Goal: Find specific page/section: Find specific page/section

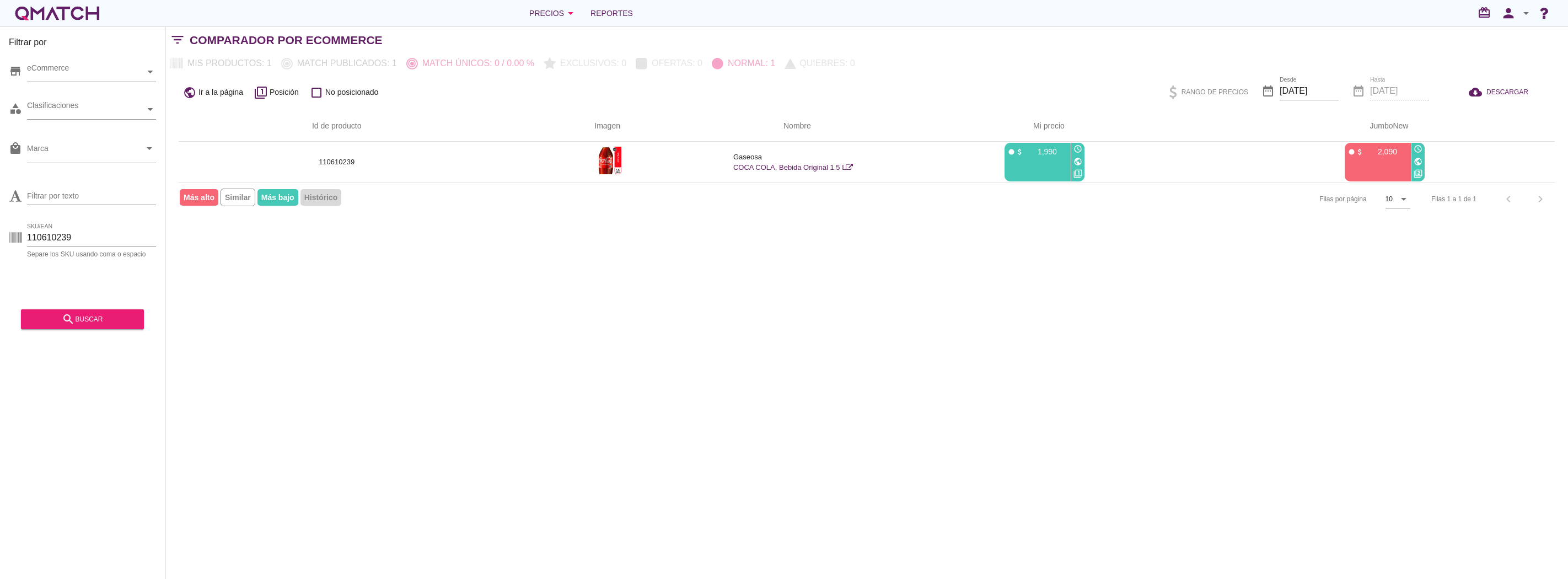
click at [655, 295] on div "Filtrar por store eCommerce category Clasificaciones local_mall Marca arrow_dro…" at bounding box center [866, 303] width 1403 height 553
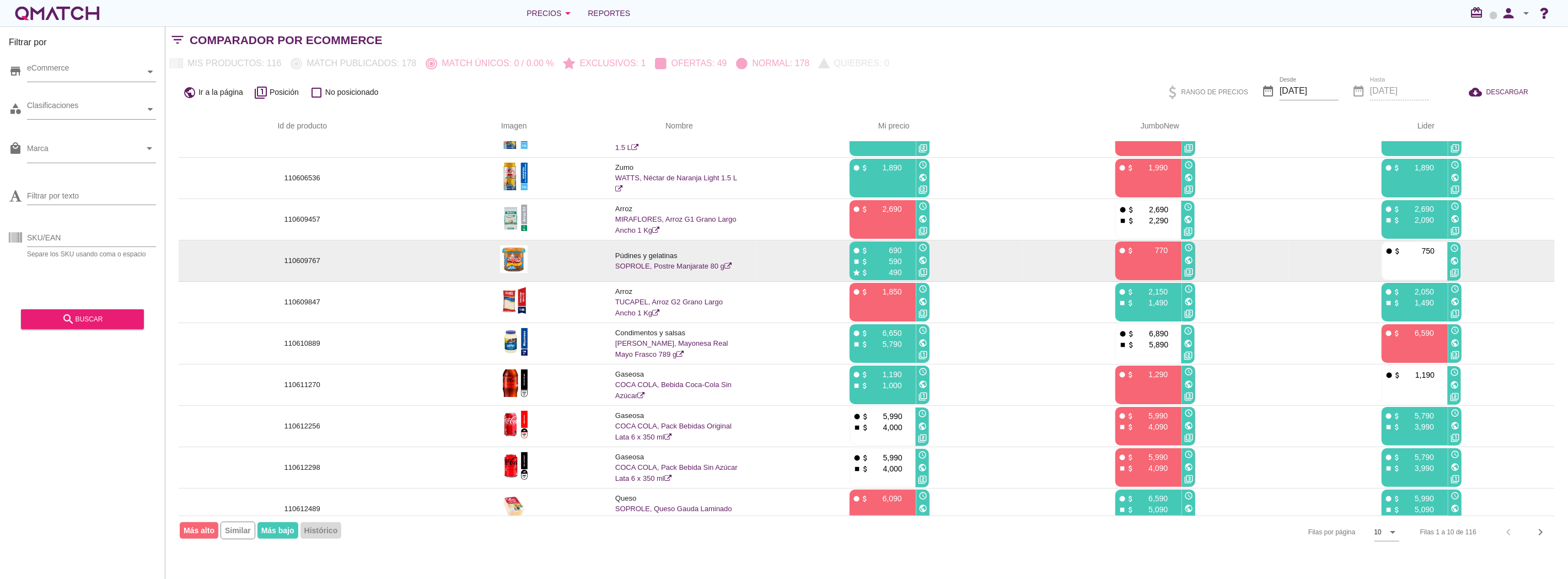
scroll to position [39, 0]
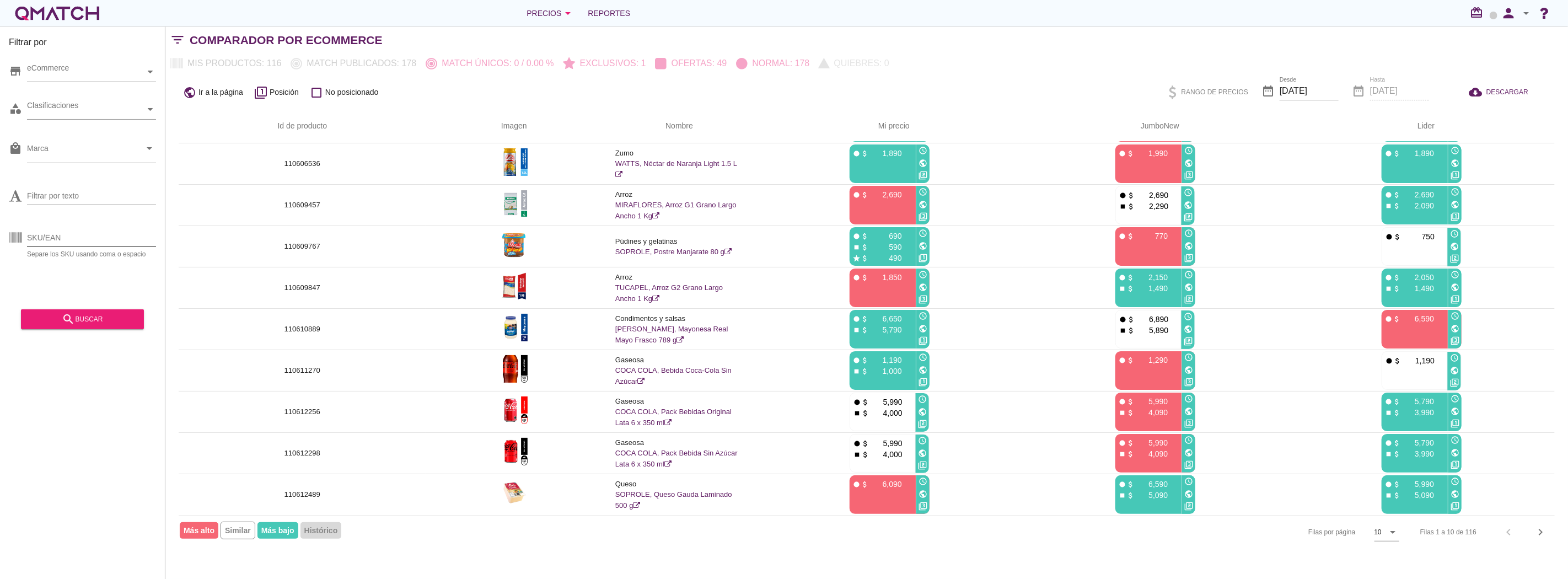
click at [103, 237] on input "SKU/EAN" at bounding box center [91, 238] width 129 height 18
paste input "128536175"
type input "128536175"
click at [65, 319] on icon "search" at bounding box center [68, 319] width 13 height 13
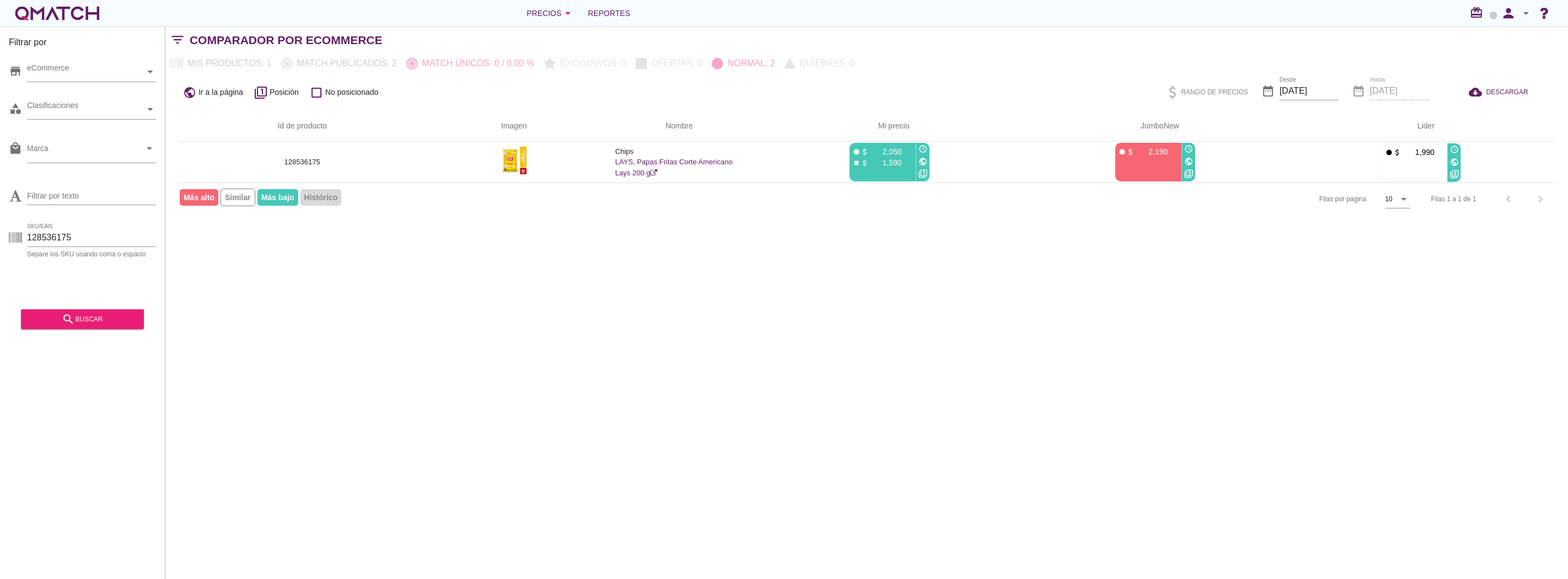
scroll to position [0, 0]
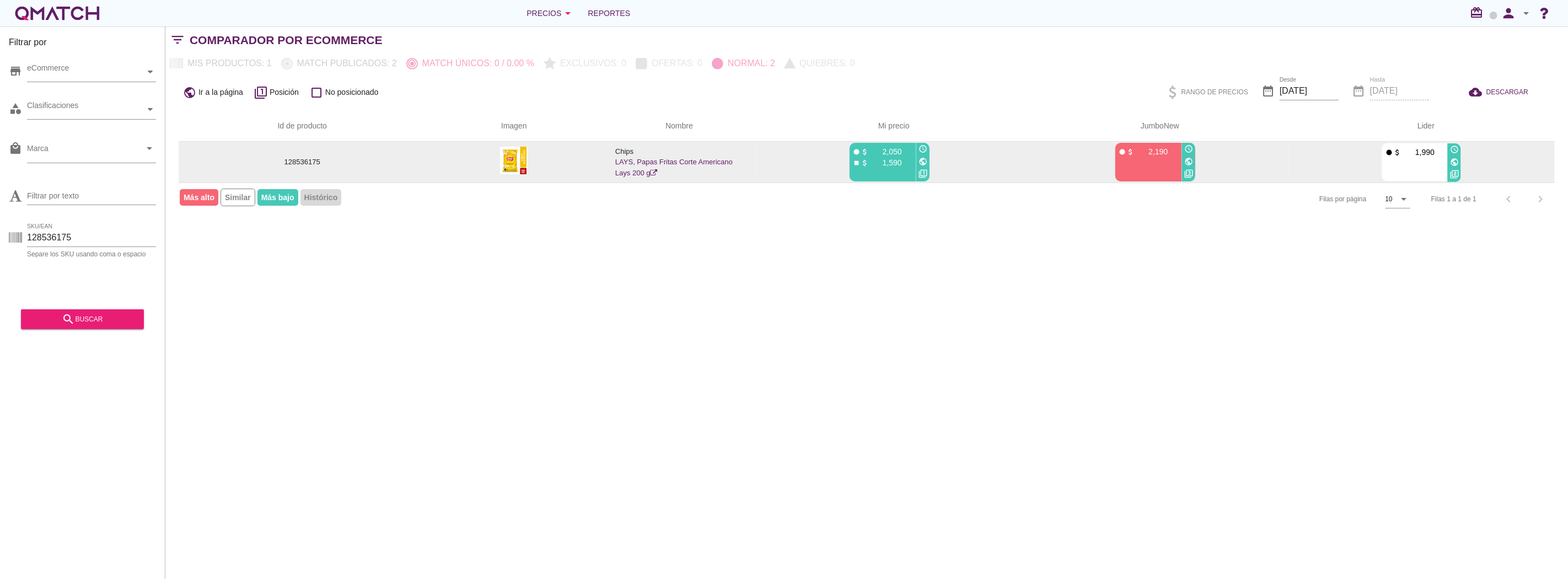
click at [923, 160] on icon "public" at bounding box center [923, 162] width 9 height 9
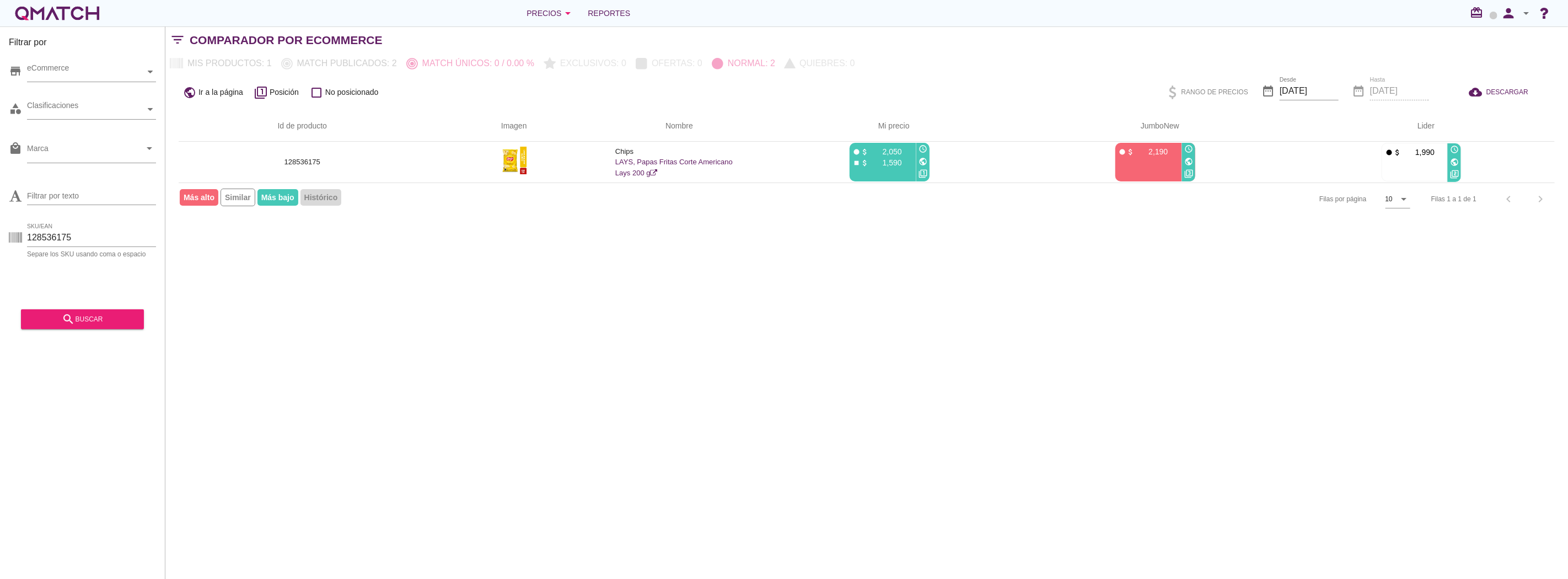
drag, startPoint x: 727, startPoint y: 276, endPoint x: 729, endPoint y: 286, distance: 10.2
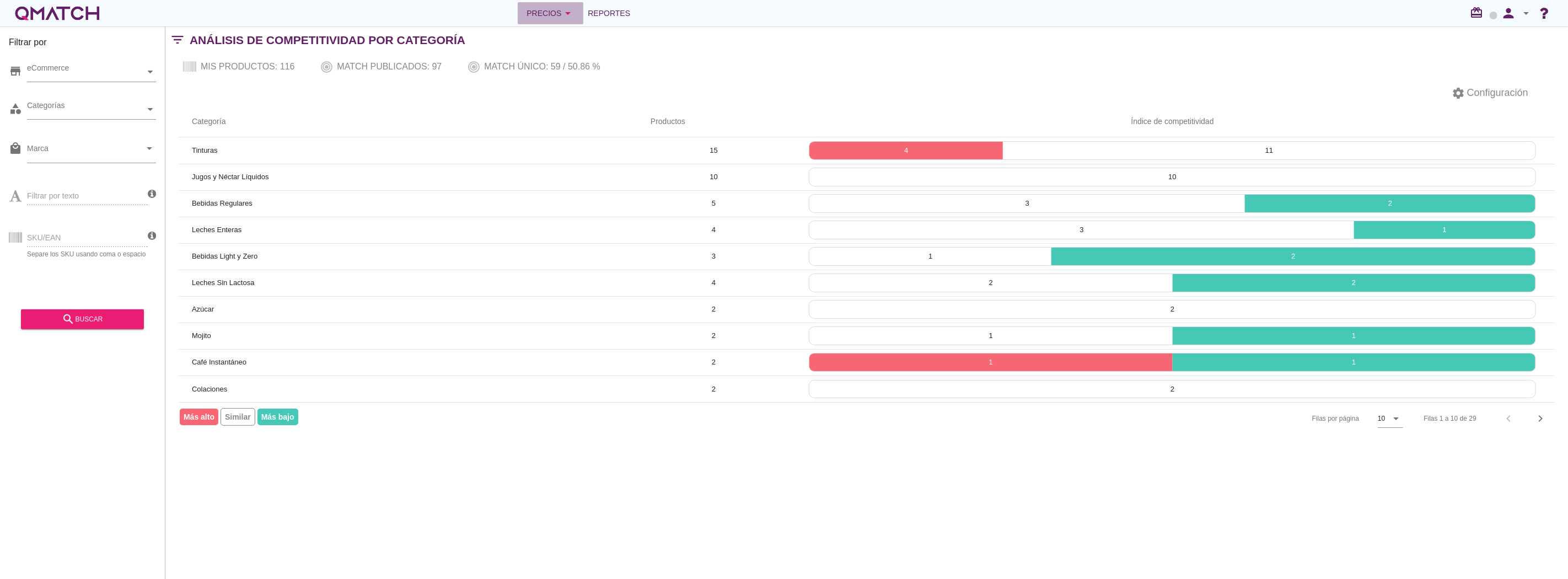
click at [569, 12] on icon "arrow_drop_down" at bounding box center [567, 13] width 13 height 13
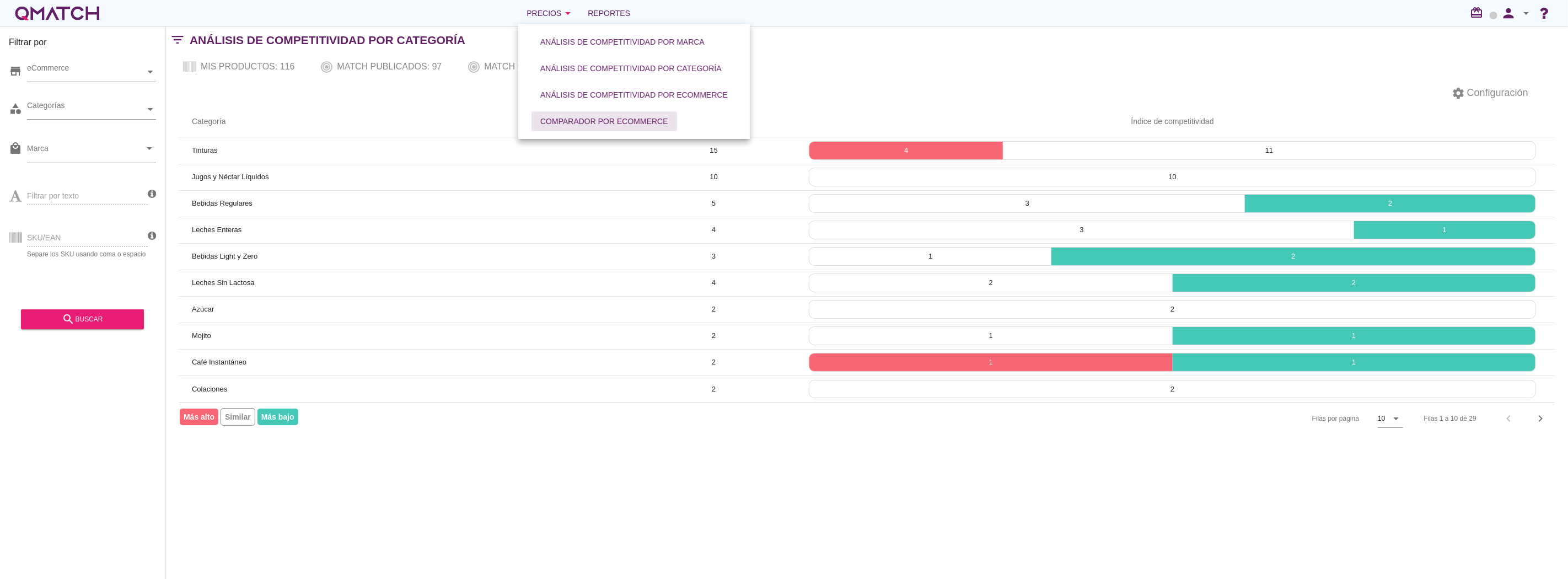
click at [607, 116] on div "Comparador por eCommerce" at bounding box center [604, 122] width 128 height 12
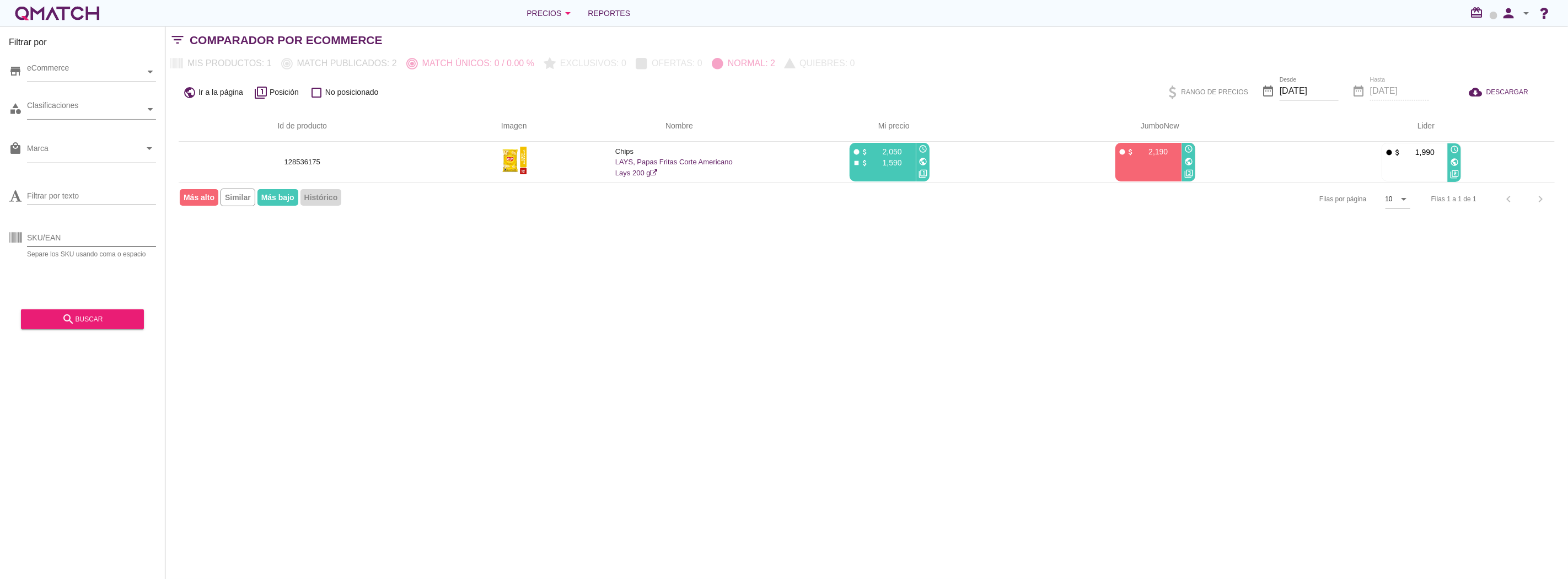
click at [103, 232] on input "SKU/EAN" at bounding box center [91, 238] width 129 height 18
click at [56, 323] on div "search buscar" at bounding box center [82, 319] width 105 height 13
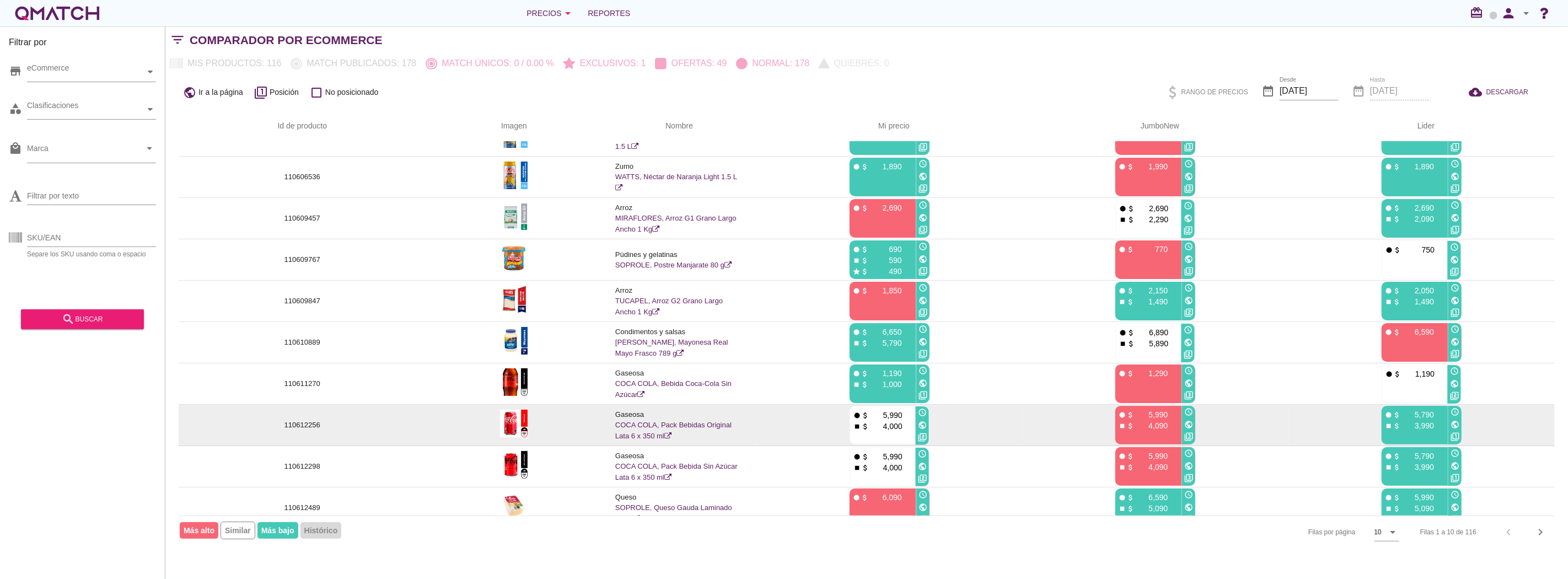
scroll to position [39, 0]
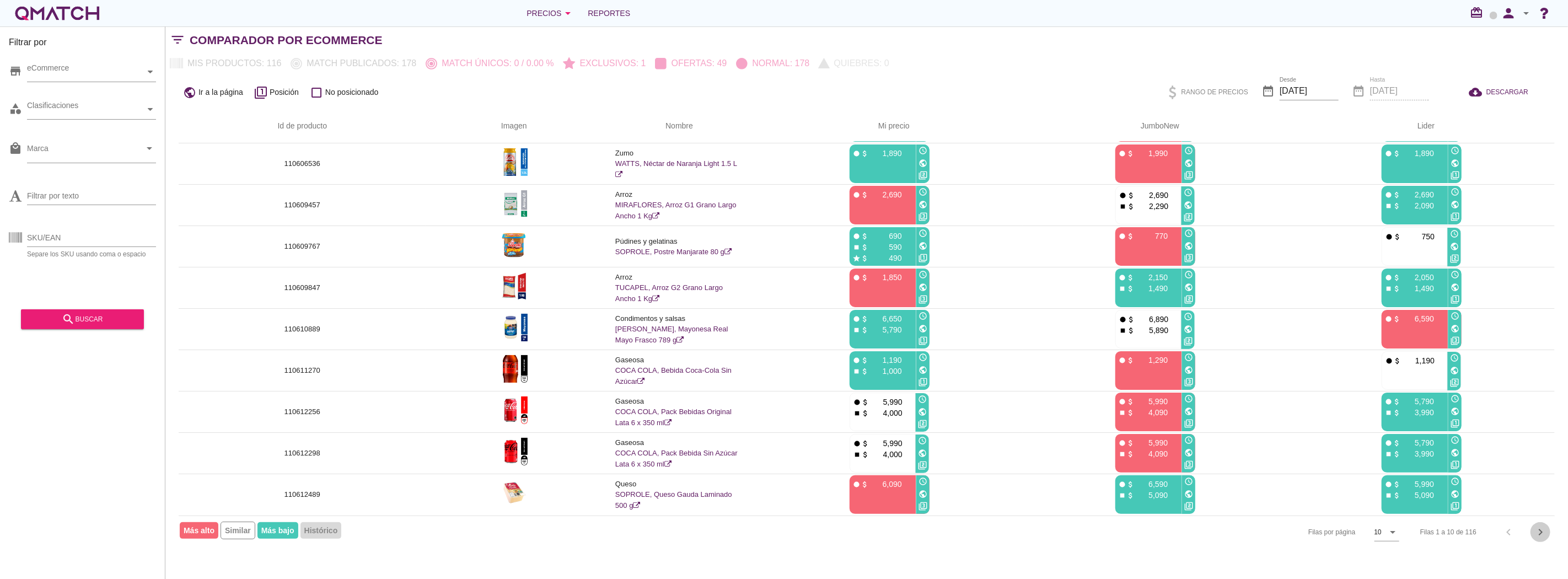
click at [1542, 530] on icon "chevron_right" at bounding box center [1540, 532] width 13 height 13
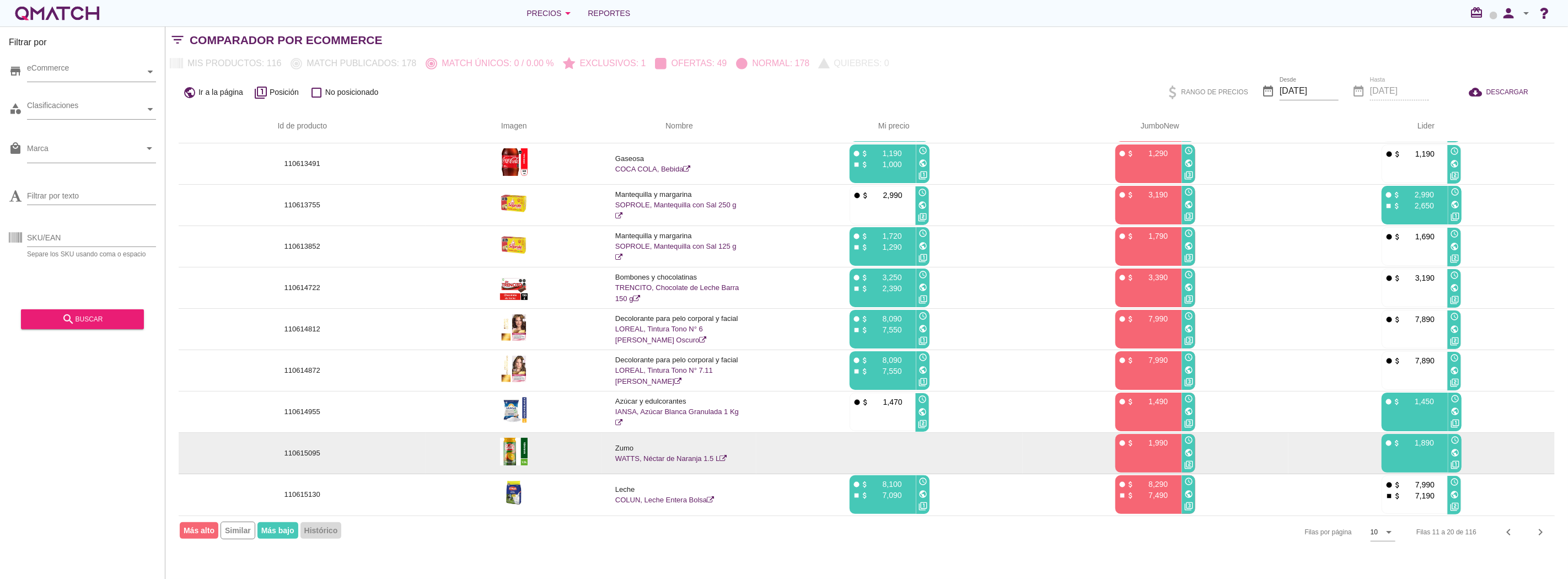
click at [304, 455] on p "110615095" at bounding box center [302, 453] width 221 height 11
copy p "110615095"
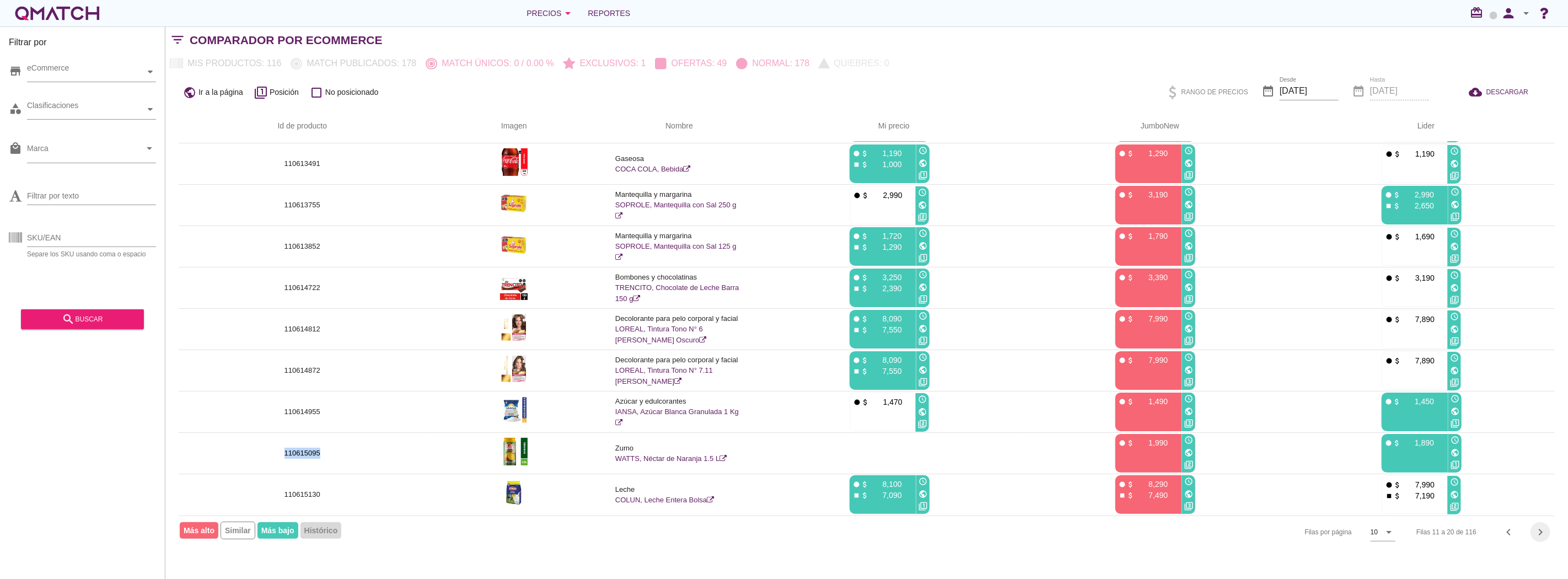
click at [1546, 528] on icon "chevron_right" at bounding box center [1540, 532] width 13 height 13
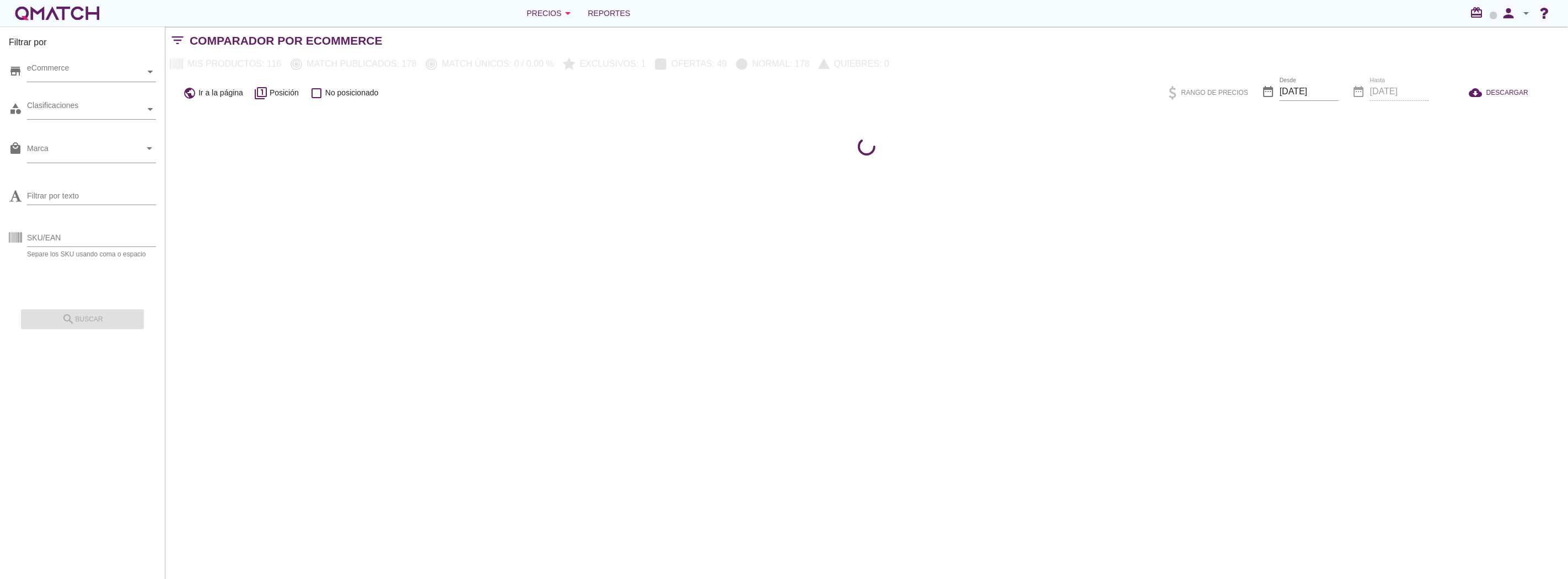
scroll to position [0, 0]
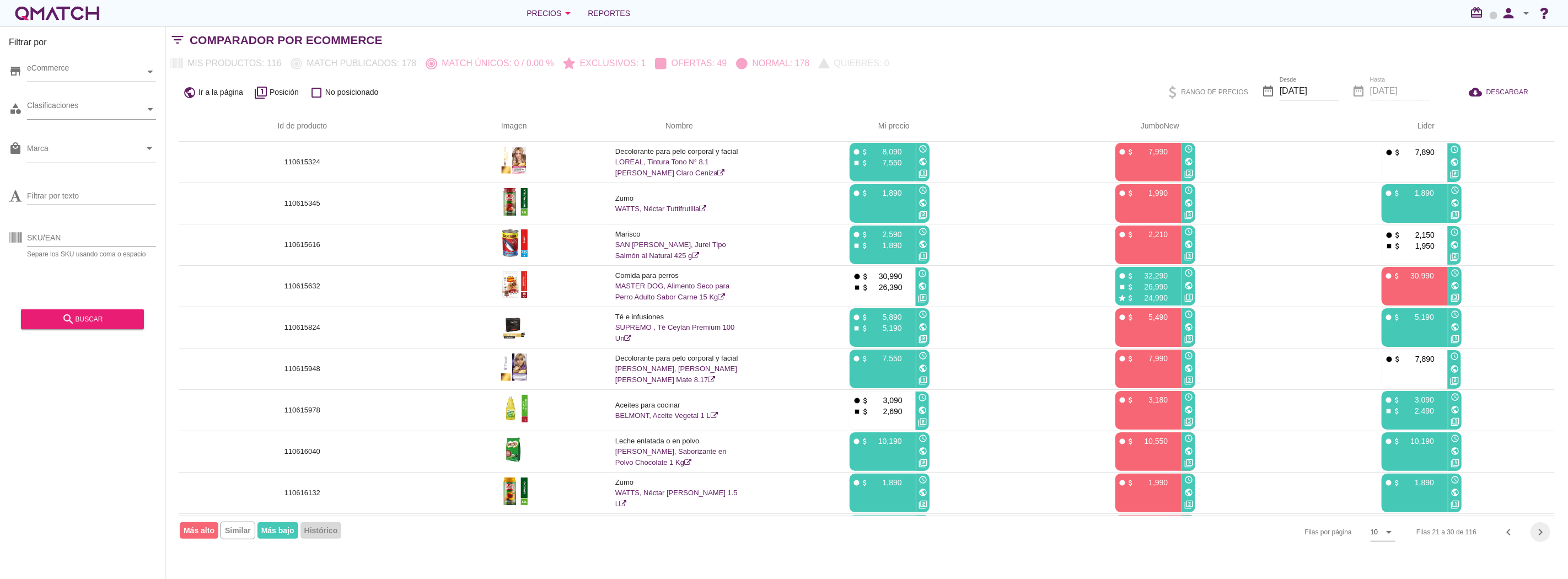
click at [1544, 530] on icon "chevron_right" at bounding box center [1540, 532] width 13 height 13
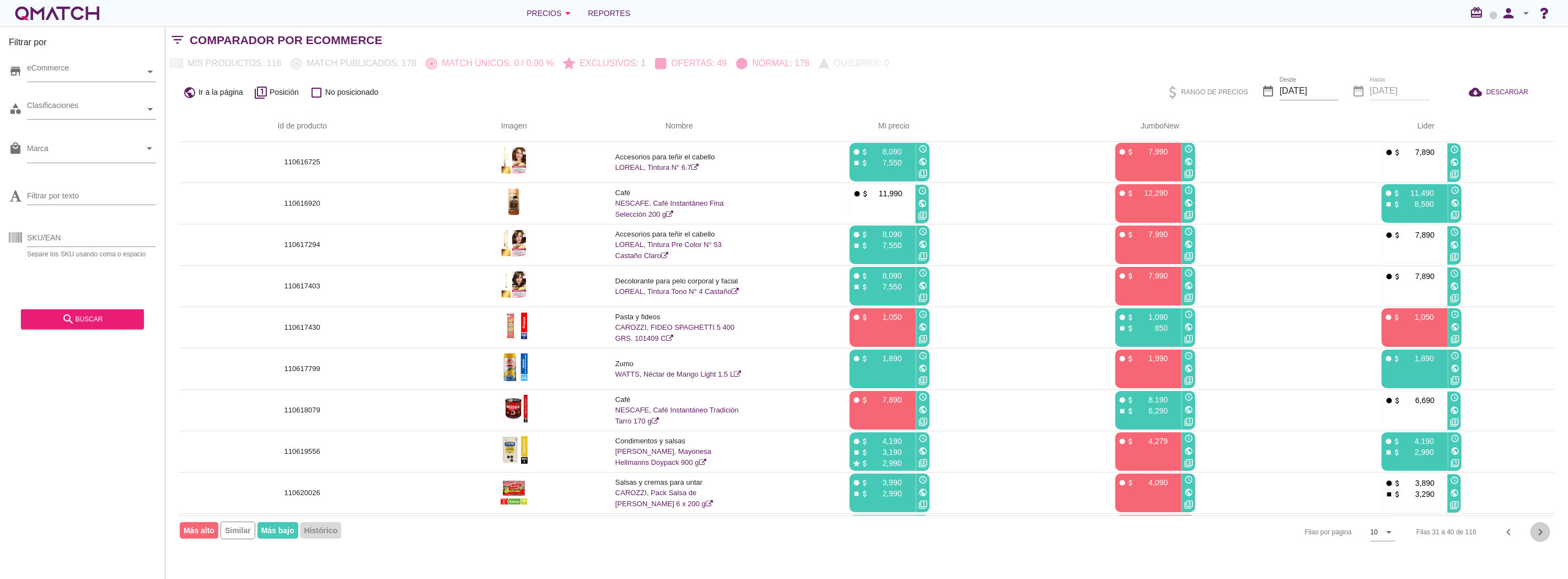
click at [1544, 530] on icon "chevron_right" at bounding box center [1540, 532] width 13 height 13
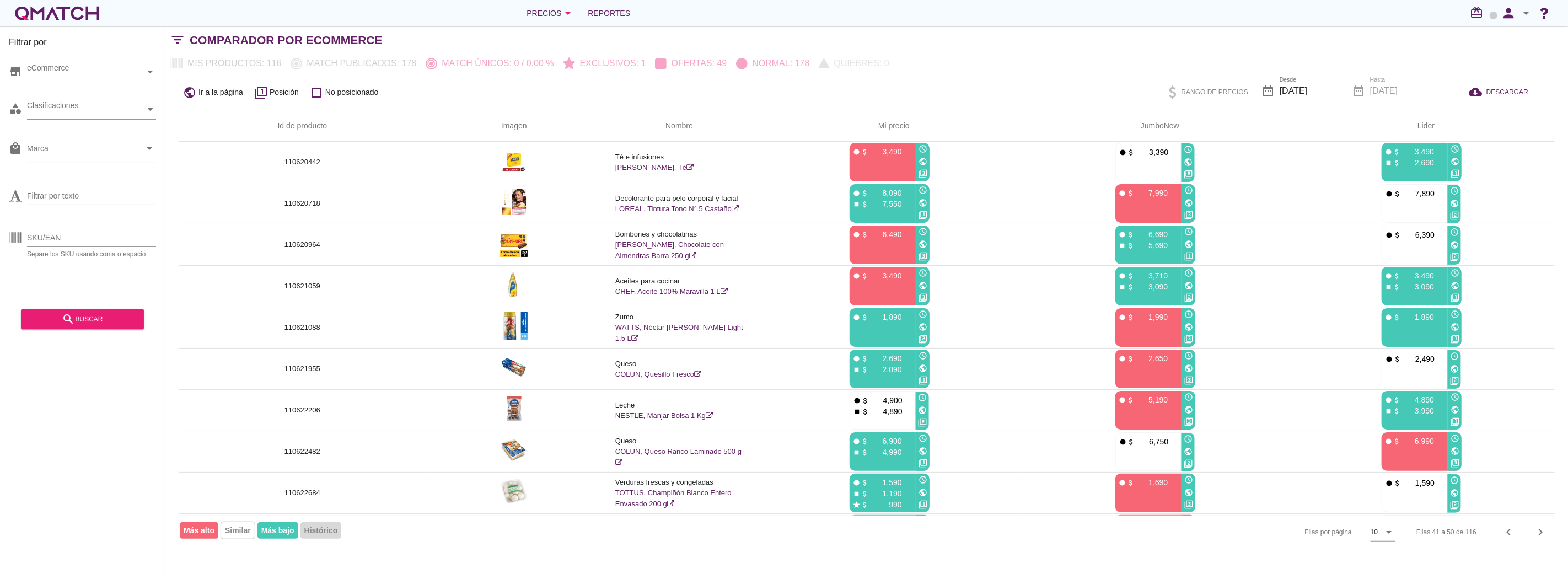
scroll to position [39, 0]
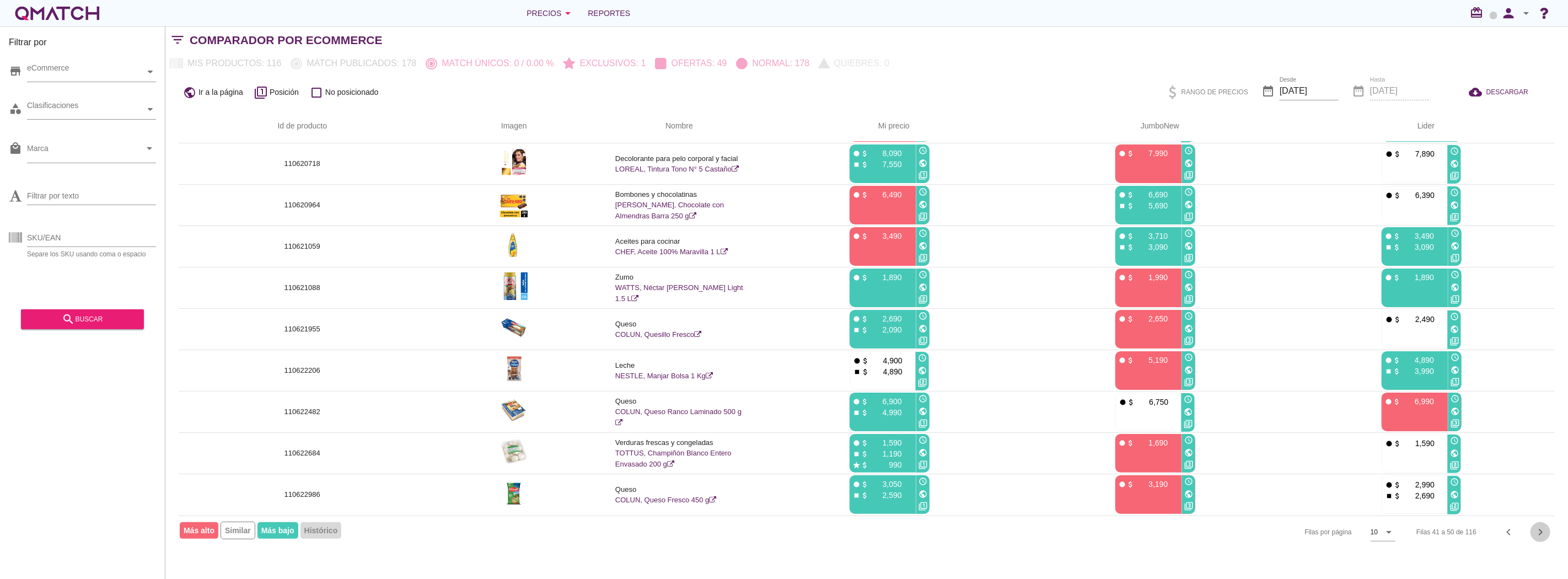
click at [1545, 533] on icon "chevron_right" at bounding box center [1540, 532] width 13 height 13
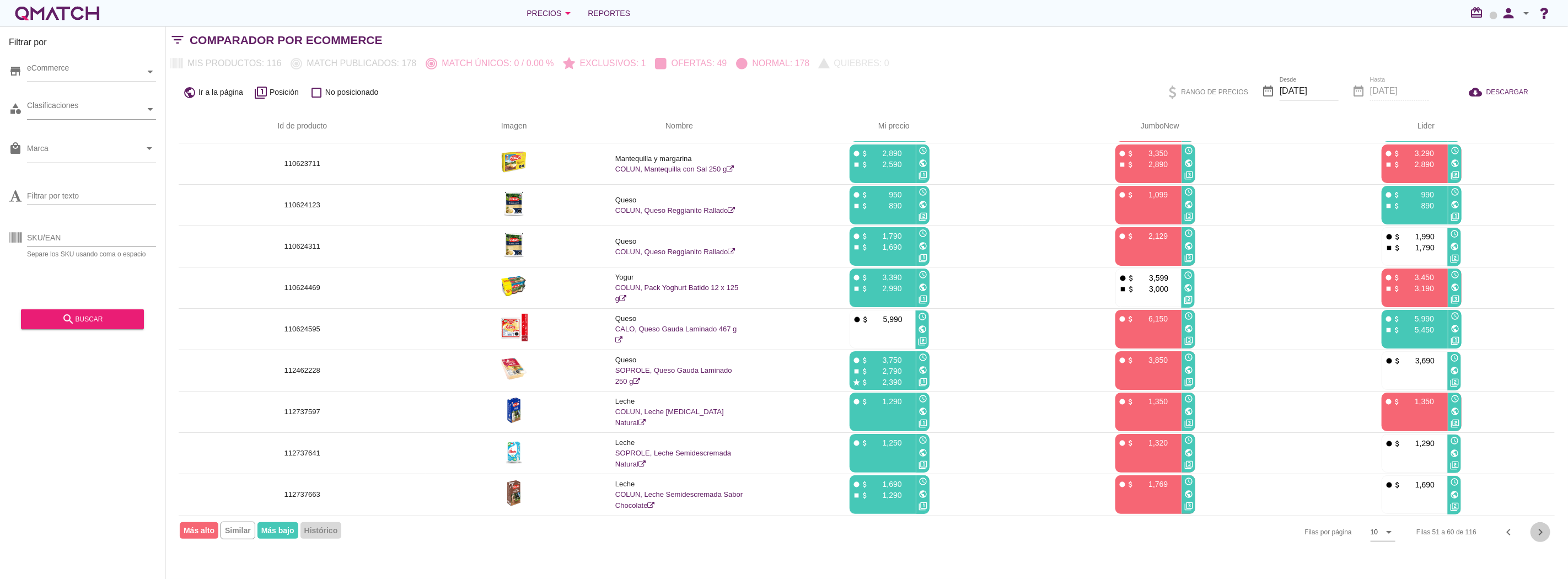
click at [1545, 532] on icon "chevron_right" at bounding box center [1540, 532] width 13 height 13
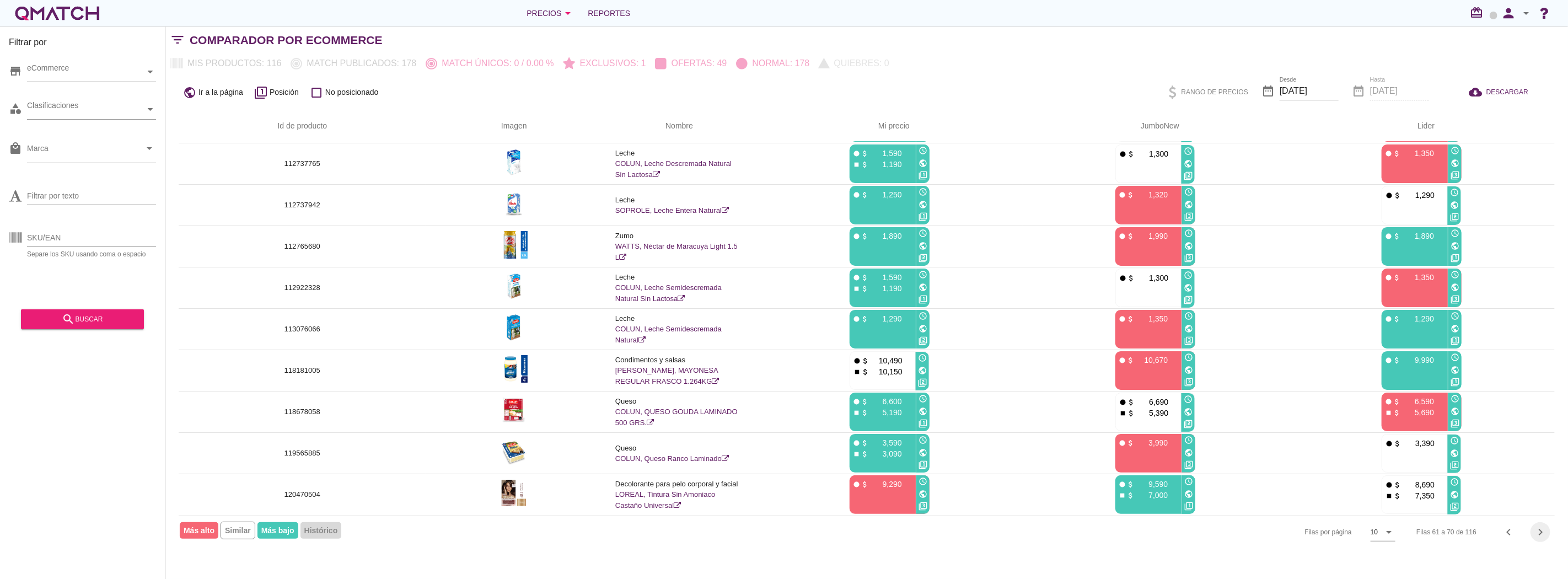
click at [1539, 531] on icon "chevron_right" at bounding box center [1540, 532] width 13 height 13
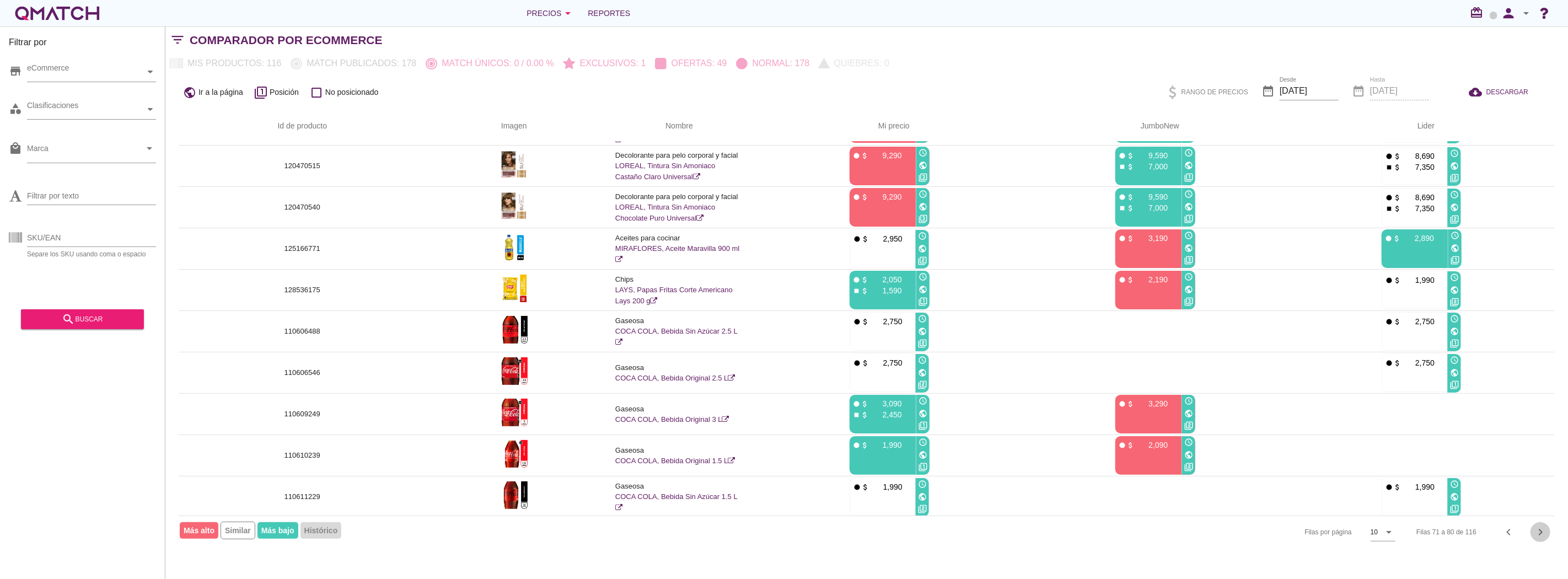
click at [1540, 533] on icon "chevron_right" at bounding box center [1540, 532] width 13 height 13
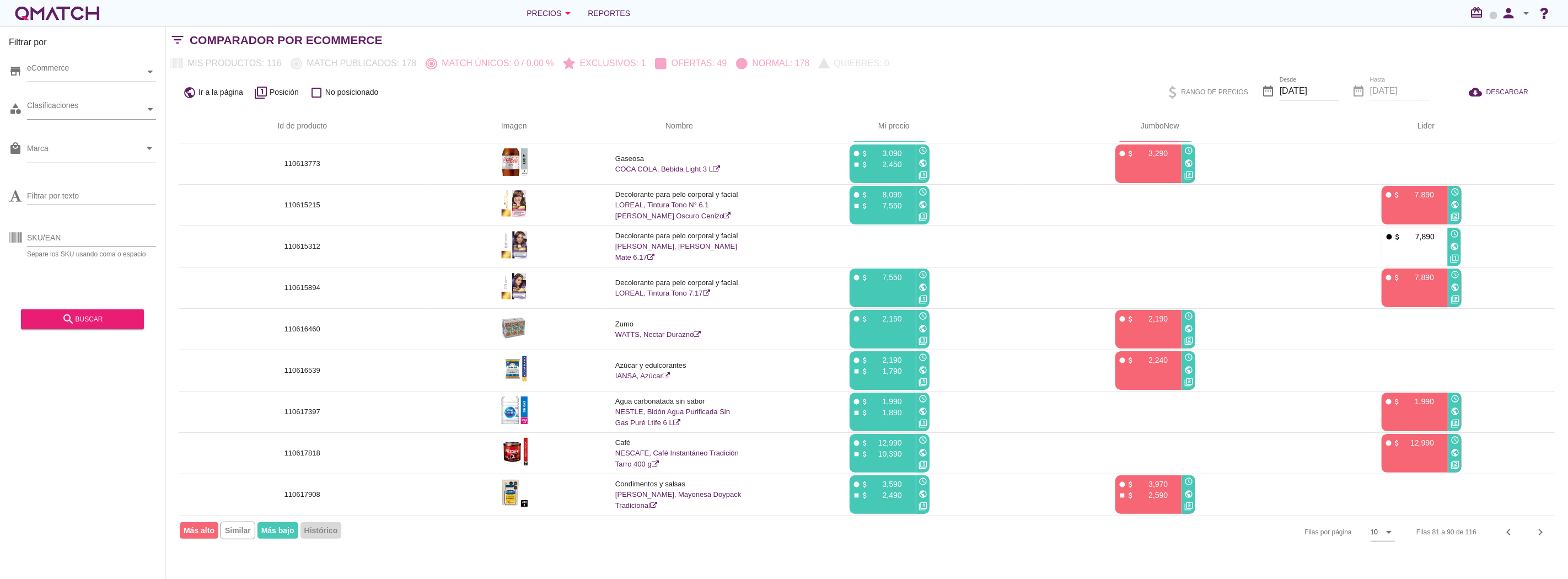
scroll to position [0, 0]
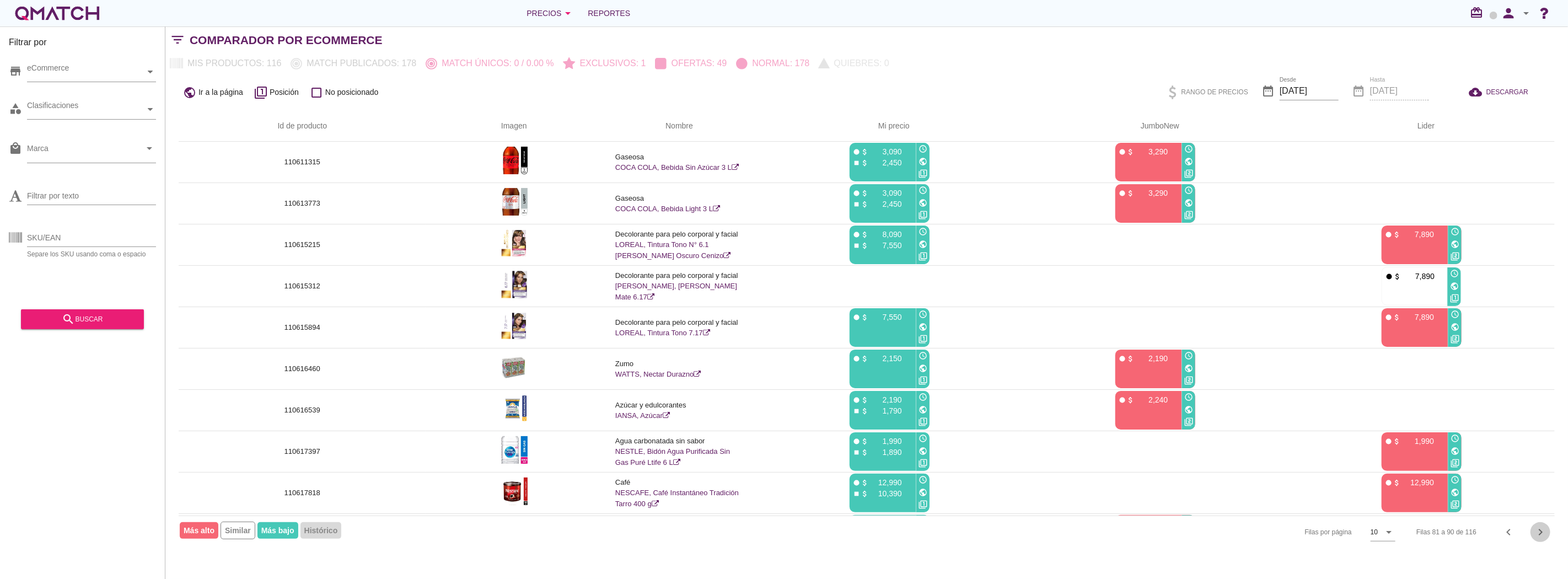
click at [1541, 530] on icon "chevron_right" at bounding box center [1540, 532] width 13 height 13
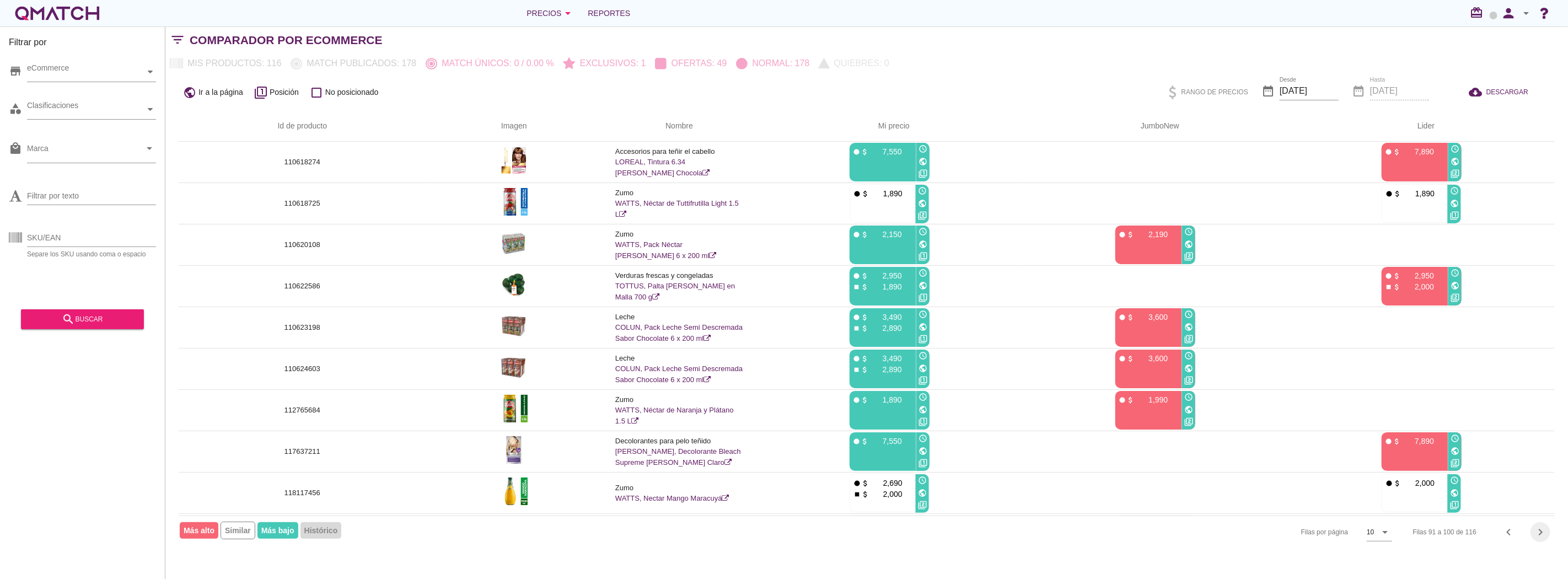
click at [1542, 531] on icon "chevron_right" at bounding box center [1540, 532] width 13 height 13
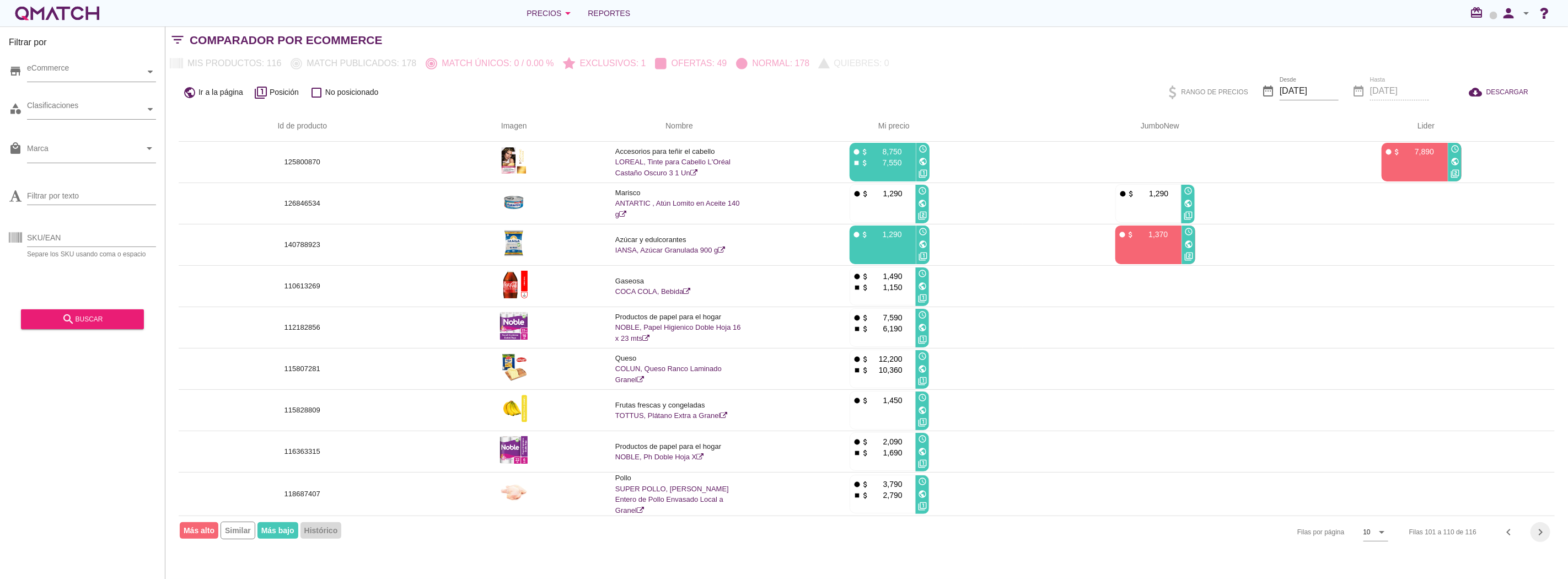
click at [1541, 536] on icon "chevron_right" at bounding box center [1540, 532] width 13 height 13
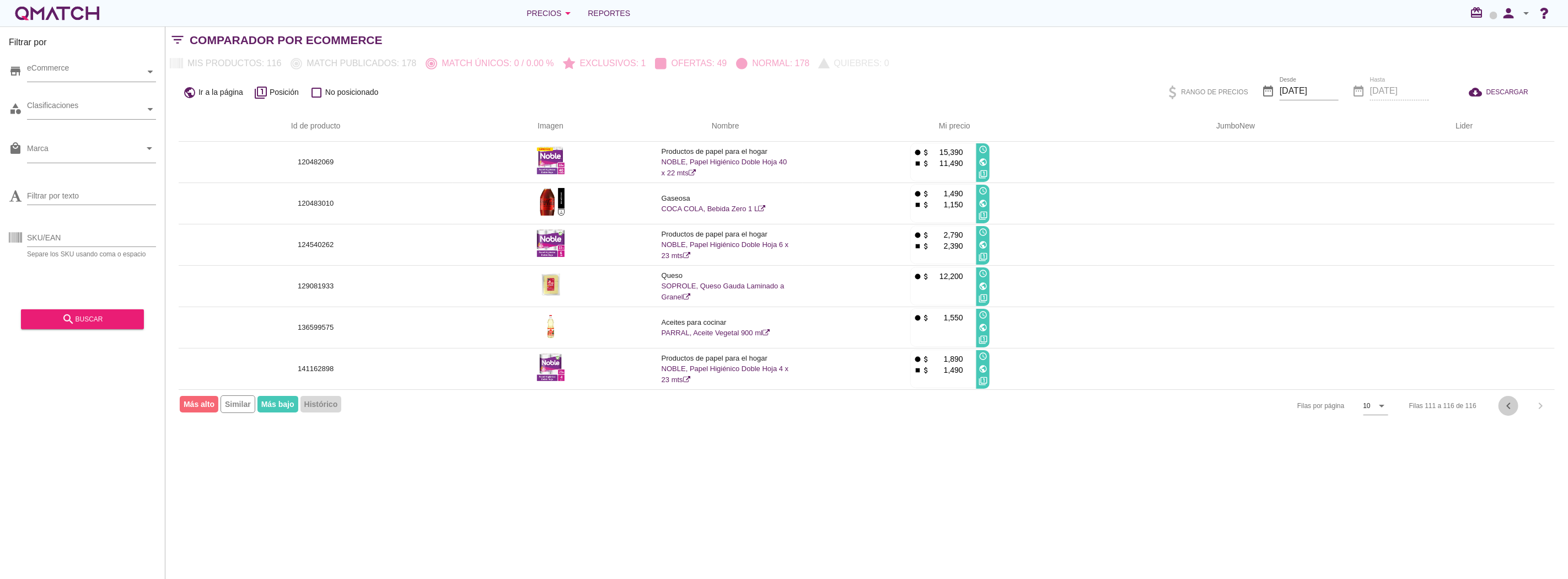
click at [1511, 406] on icon "chevron_left" at bounding box center [1508, 406] width 13 height 13
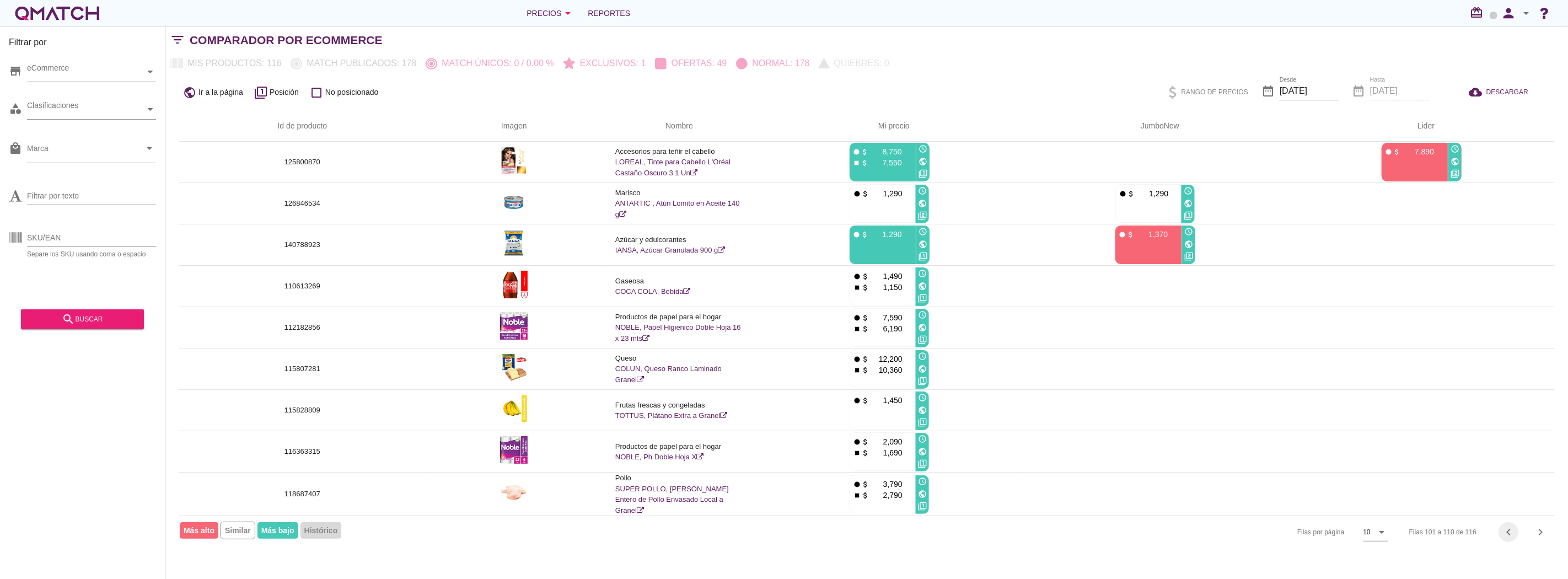
click at [1512, 533] on icon "chevron_left" at bounding box center [1508, 532] width 13 height 13
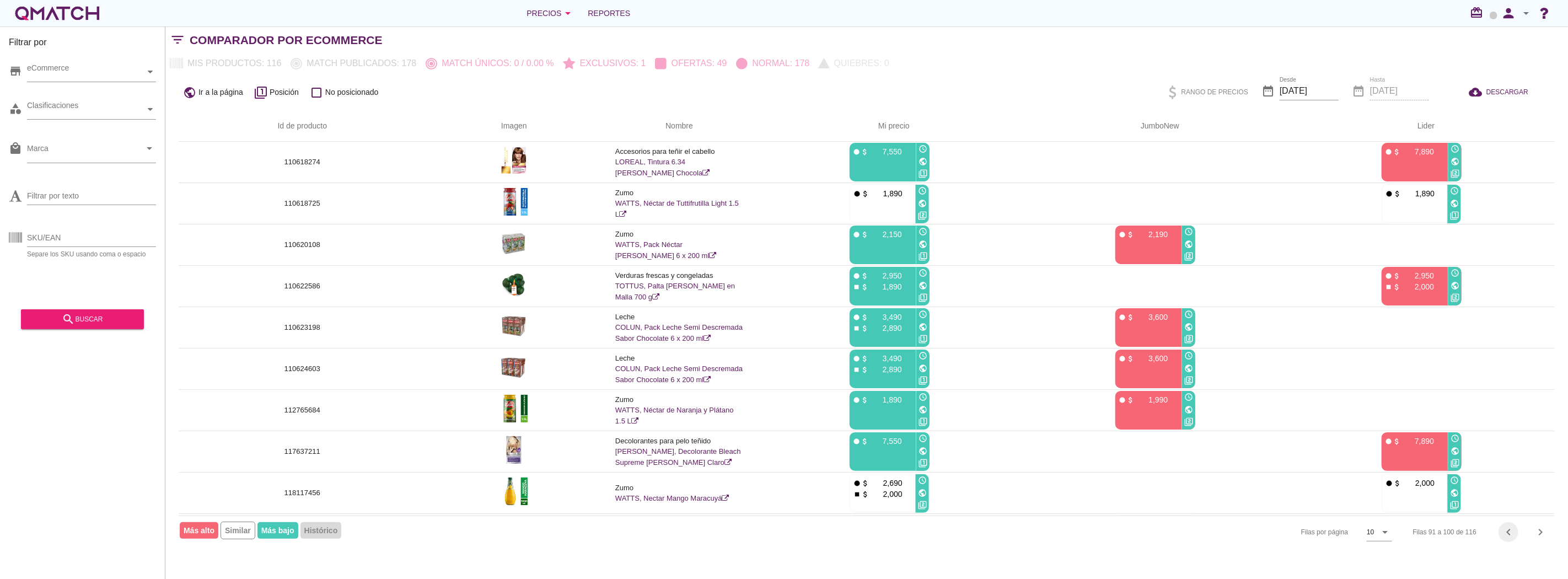
click at [1512, 533] on icon "chevron_left" at bounding box center [1508, 532] width 13 height 13
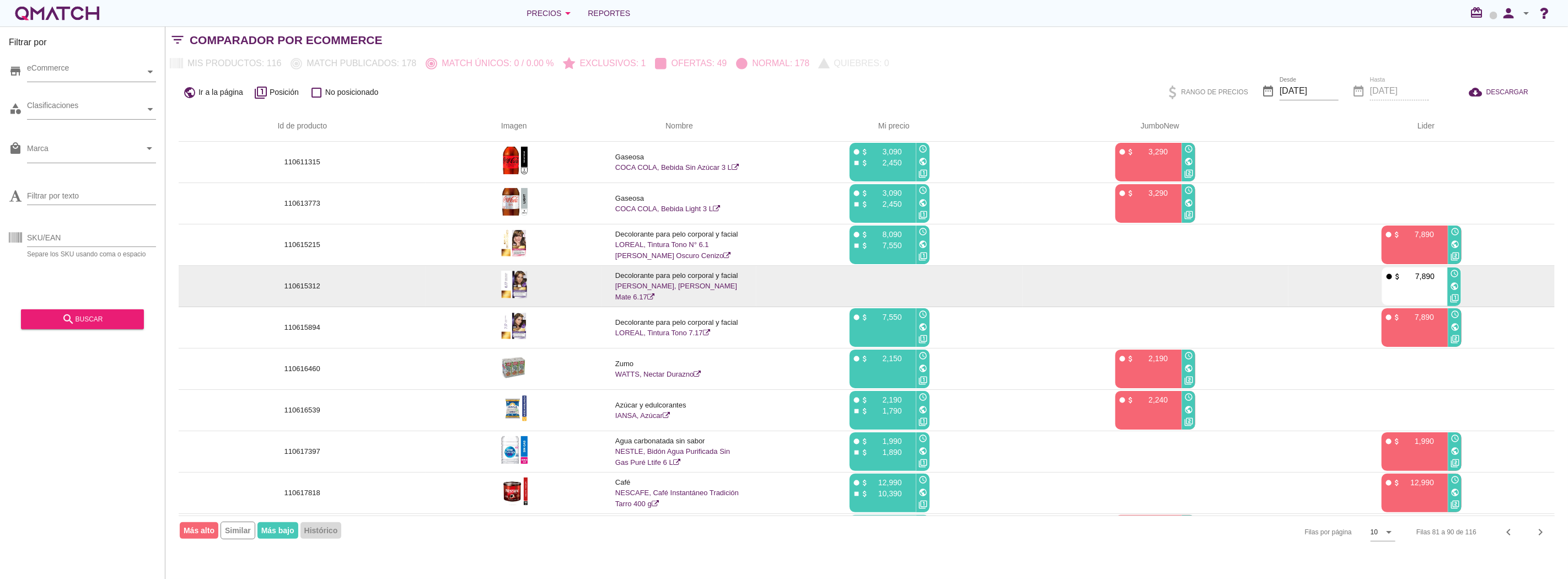
click at [306, 288] on p "110615312" at bounding box center [302, 286] width 221 height 11
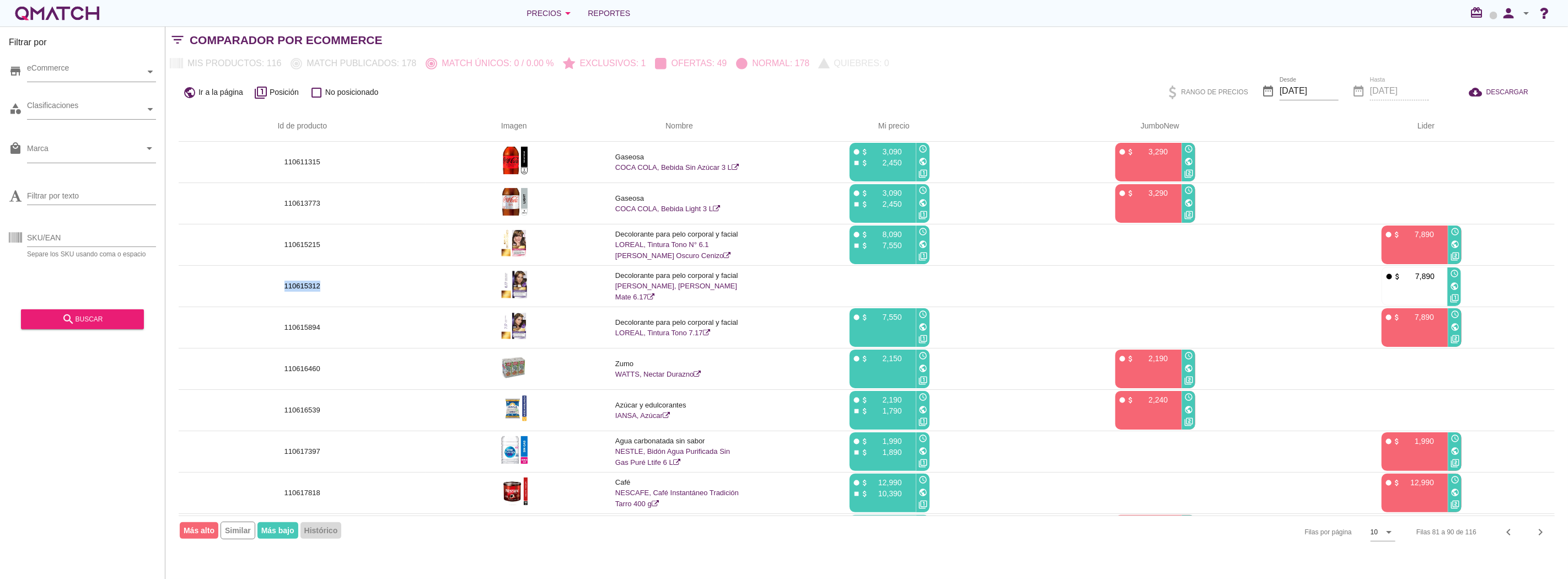
copy p "110615312"
click at [1507, 533] on icon "chevron_left" at bounding box center [1508, 532] width 13 height 13
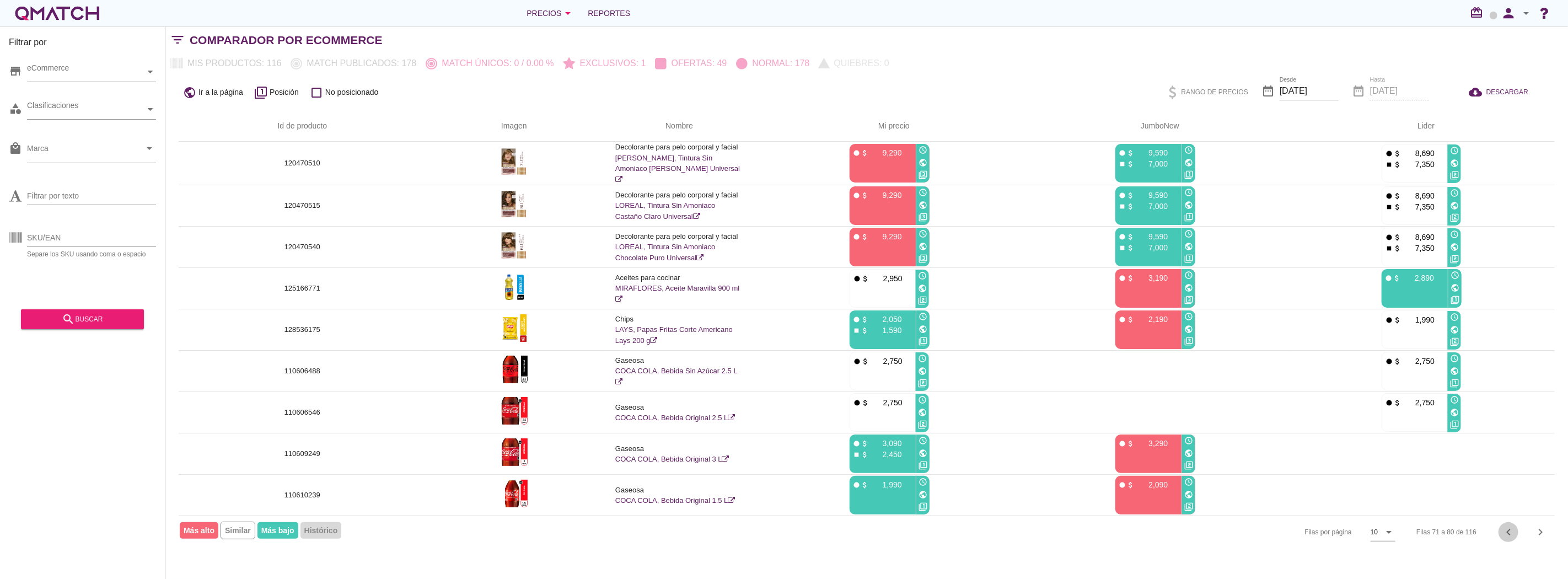
click at [1507, 533] on icon "chevron_left" at bounding box center [1508, 532] width 13 height 13
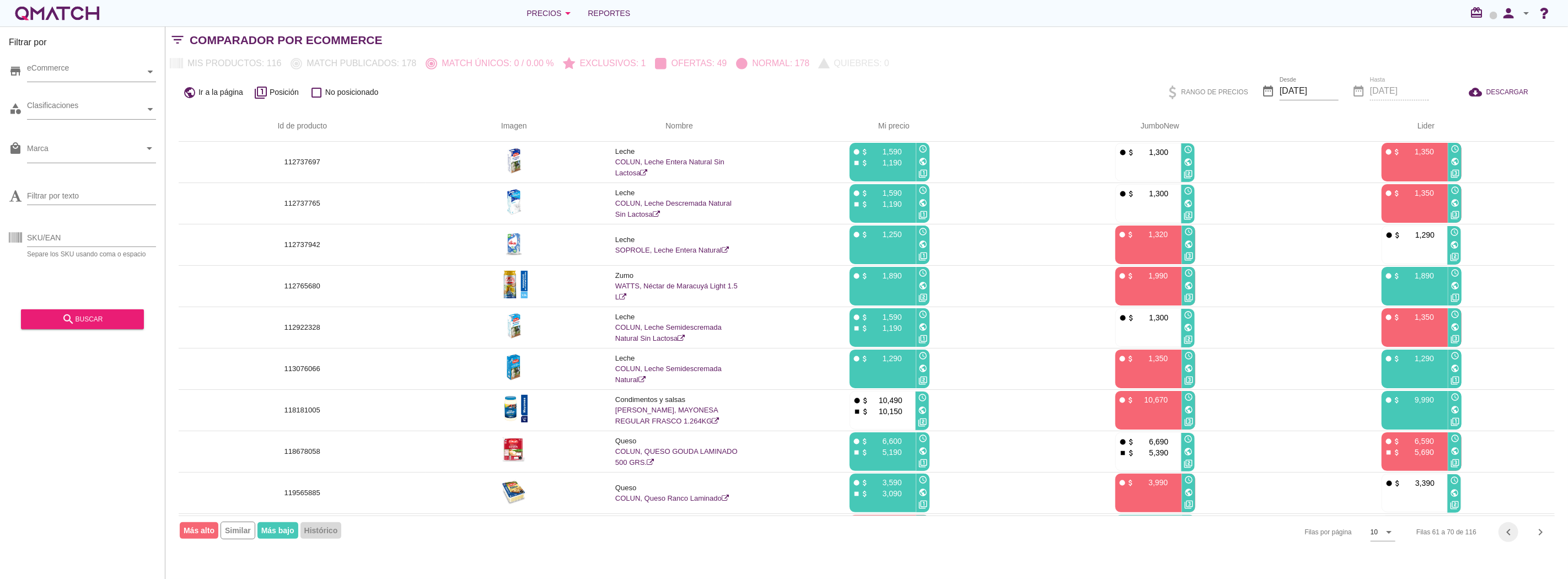
click at [1507, 533] on icon "chevron_left" at bounding box center [1508, 532] width 13 height 13
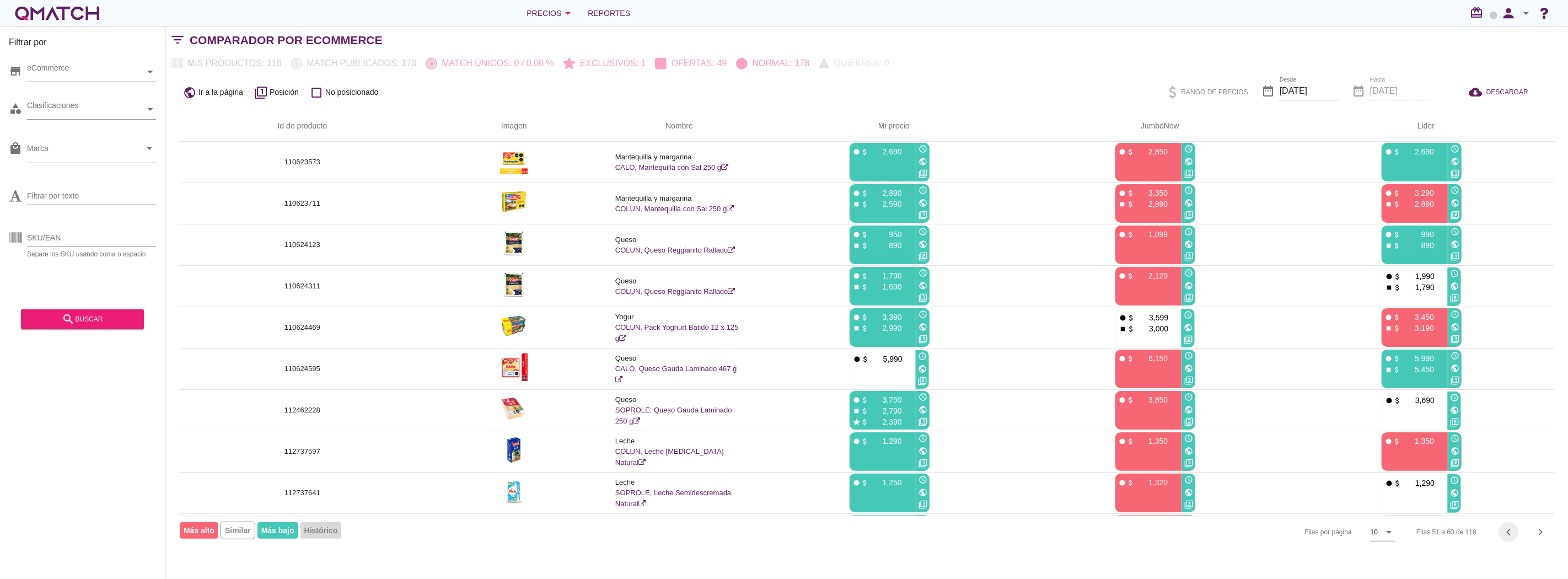
click at [1507, 533] on icon "chevron_left" at bounding box center [1508, 532] width 13 height 13
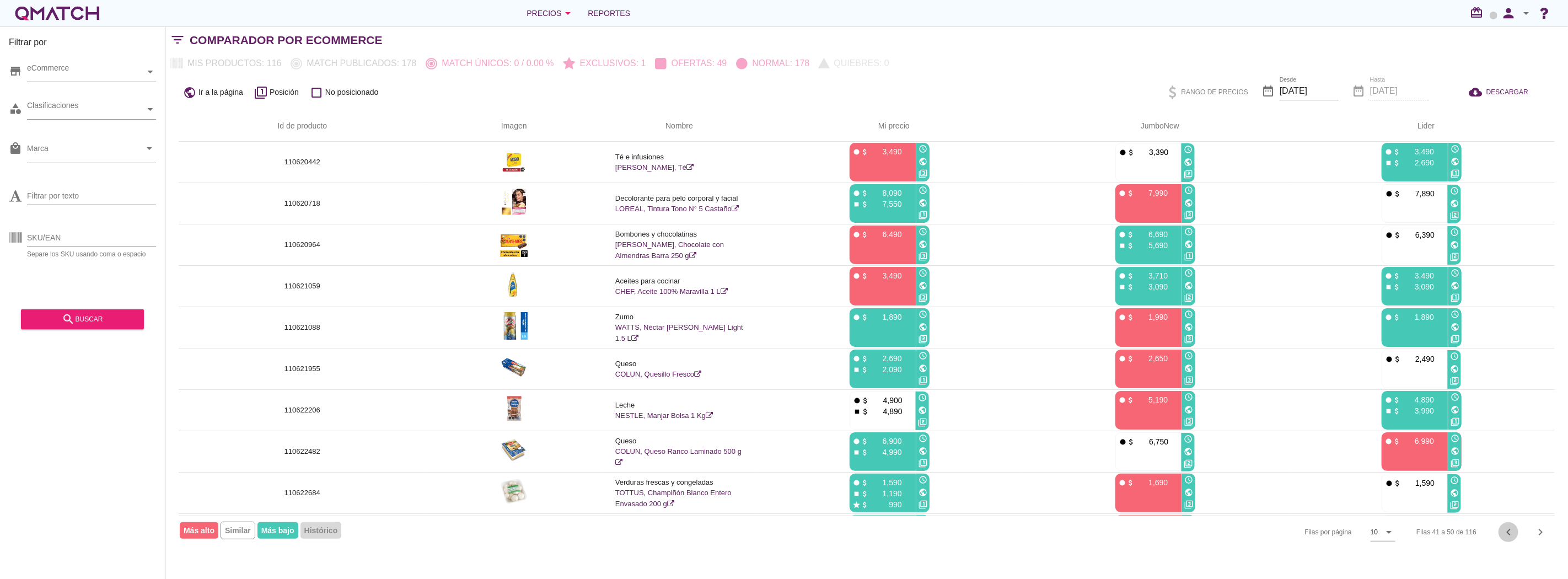
click at [1507, 533] on icon "chevron_left" at bounding box center [1508, 532] width 13 height 13
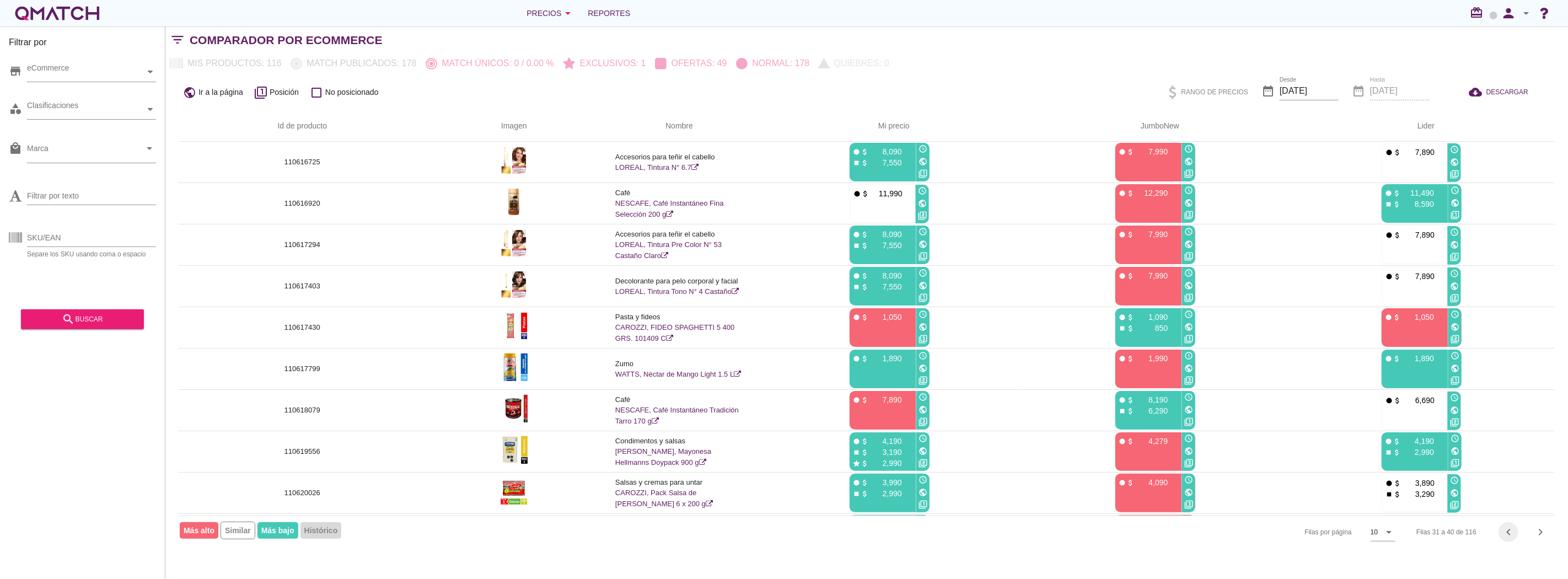
click at [1507, 533] on icon "chevron_left" at bounding box center [1508, 532] width 13 height 13
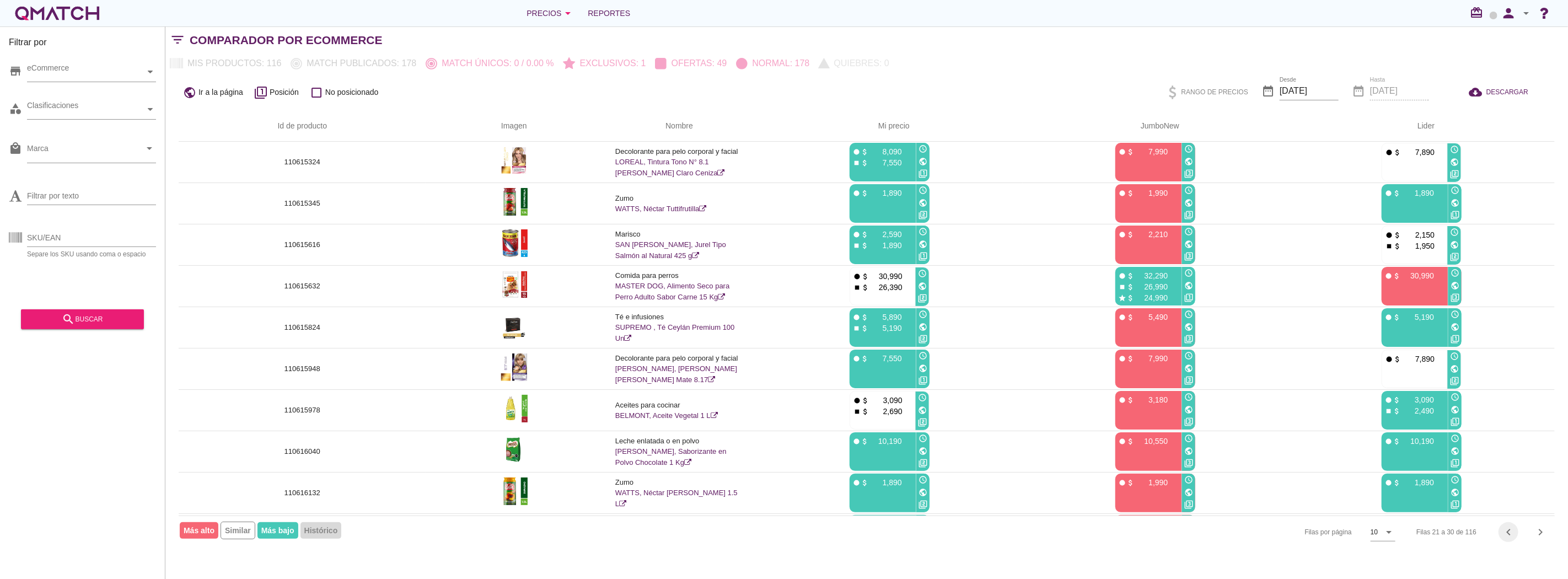
click at [1507, 533] on icon "chevron_left" at bounding box center [1508, 532] width 13 height 13
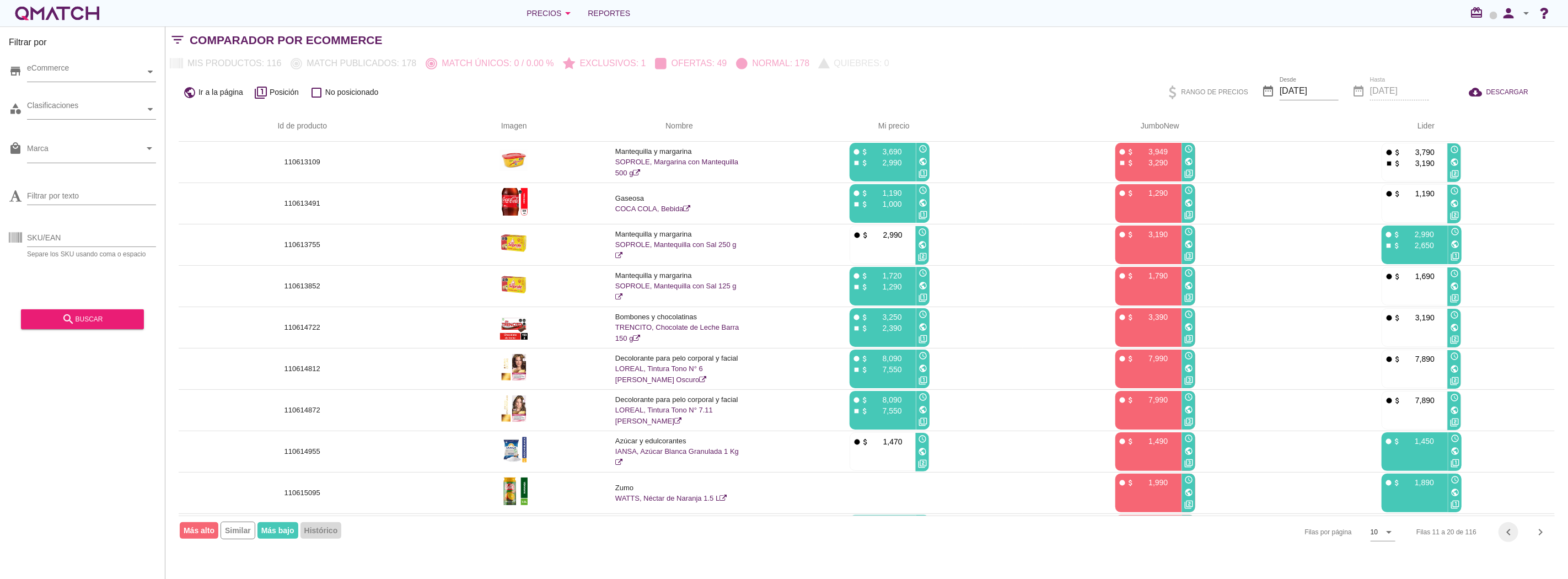
click at [1507, 533] on icon "chevron_left" at bounding box center [1508, 532] width 13 height 13
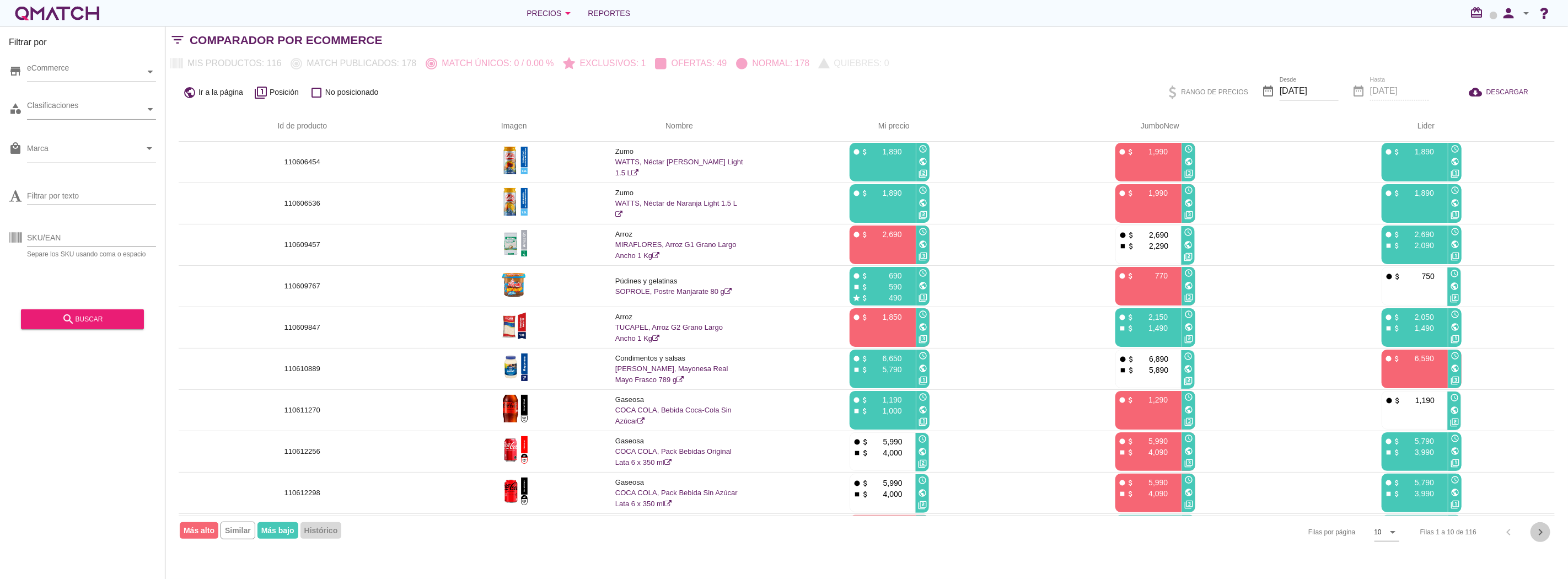
click at [1544, 528] on icon "chevron_right" at bounding box center [1540, 532] width 13 height 13
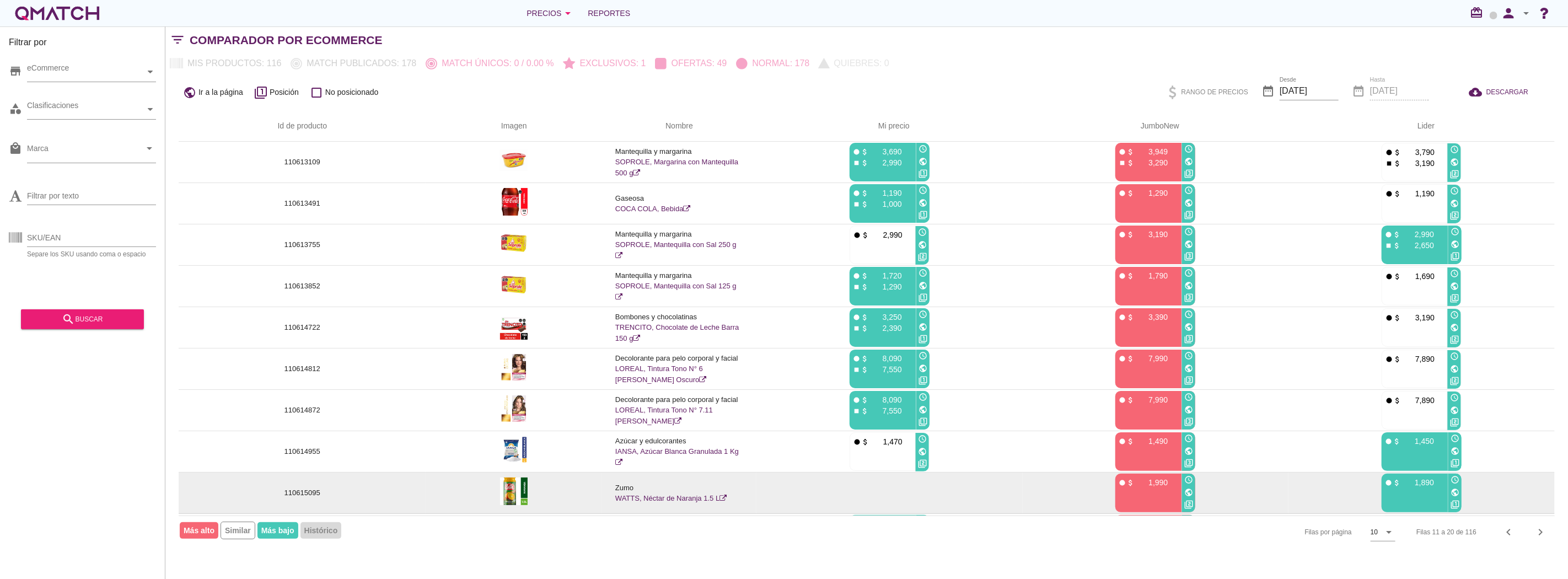
click at [302, 492] on p "110615095" at bounding box center [302, 493] width 221 height 11
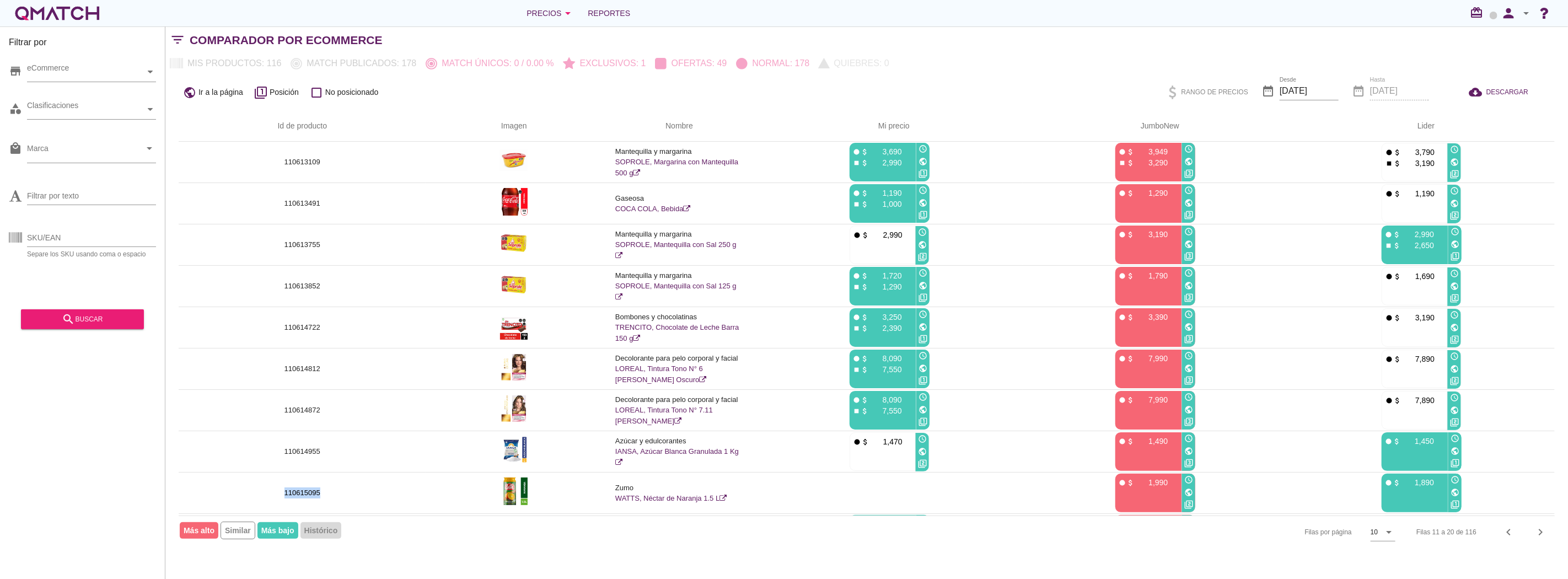
copy p "110615095"
click at [1509, 533] on icon "chevron_left" at bounding box center [1508, 532] width 13 height 13
